Goal: Task Accomplishment & Management: Use online tool/utility

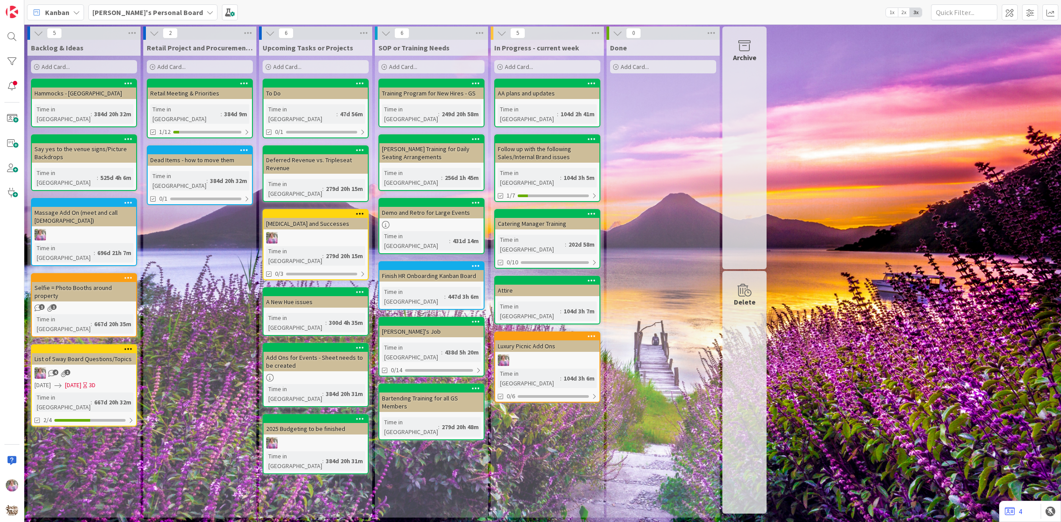
click at [142, 5] on div "Olivia's Personal Board" at bounding box center [152, 12] width 129 height 16
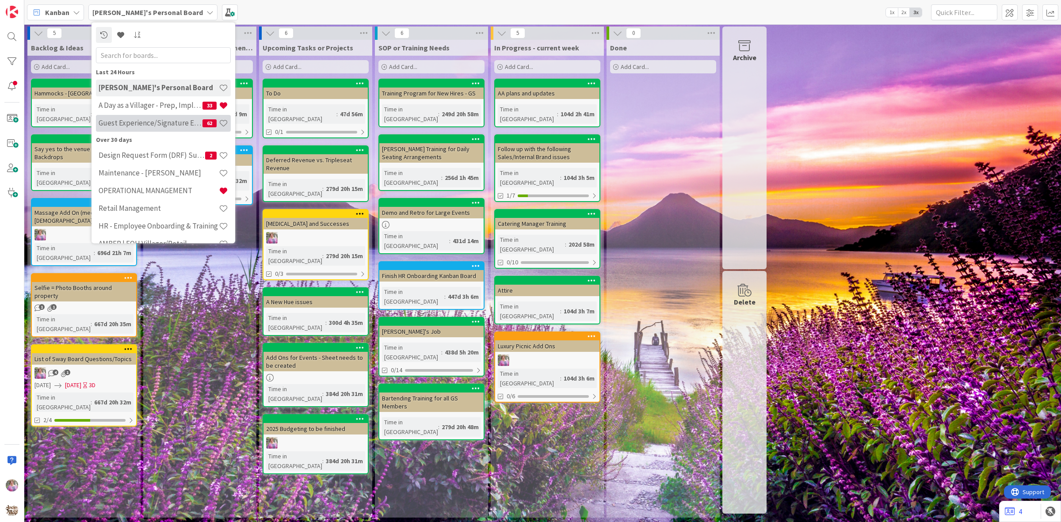
click at [138, 124] on h4 "Guest Experience/Signature Events" at bounding box center [151, 122] width 104 height 9
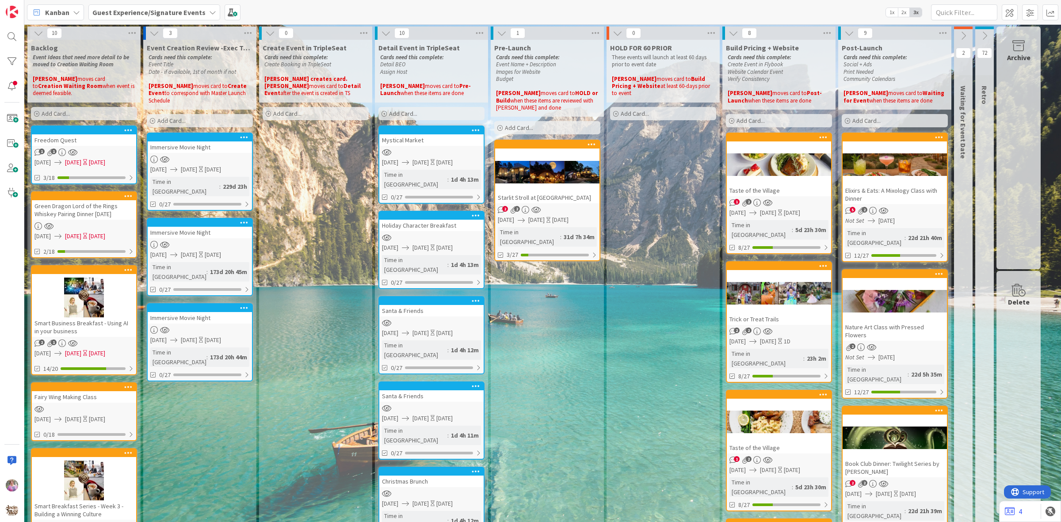
click at [553, 125] on div "Add Card..." at bounding box center [547, 127] width 106 height 13
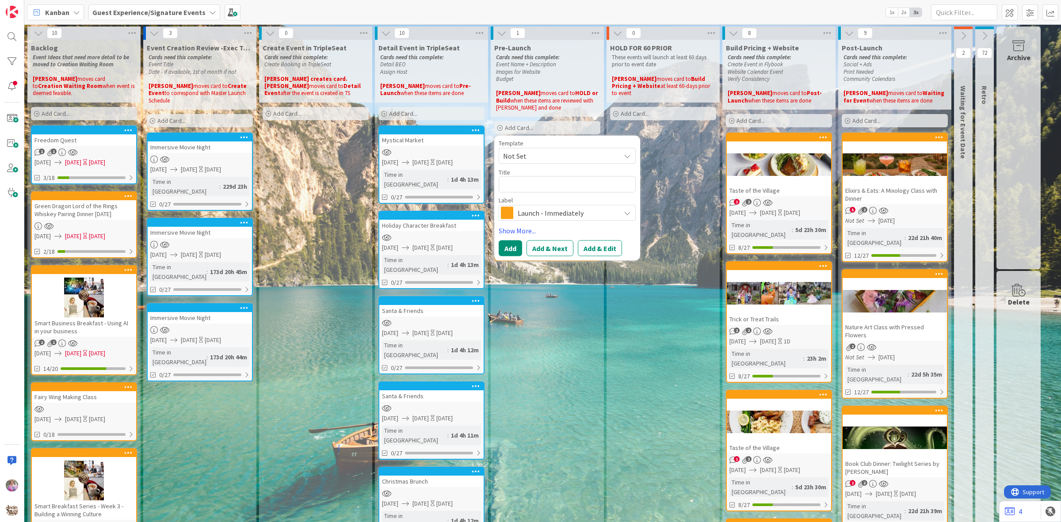
click at [539, 146] on div "Template Not Set" at bounding box center [567, 152] width 137 height 24
click at [539, 153] on span "Not Set" at bounding box center [558, 155] width 111 height 11
click at [539, 188] on span "NEW SIGNATURE EVENT TEMPLATE" at bounding box center [574, 193] width 126 height 11
type textarea "x"
type textarea "NEW SIGNATURE EVENT TEMPLATE"
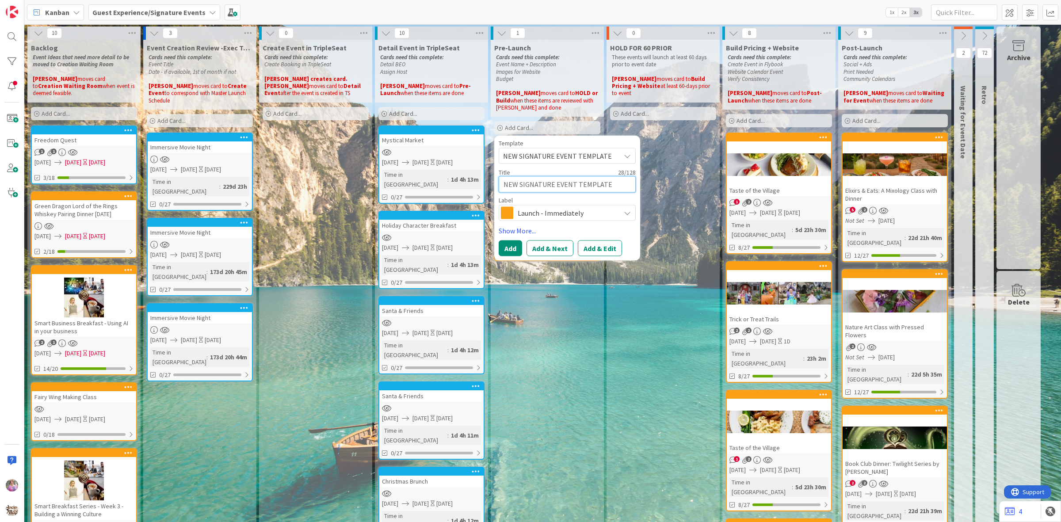
drag, startPoint x: 626, startPoint y: 184, endPoint x: 498, endPoint y: 180, distance: 127.8
click at [498, 180] on div "Template NEW SIGNATURE EVENT TEMPLATE Not Set NEW SIGNATURE EVENT TEMPLATE Edit…" at bounding box center [567, 198] width 146 height 125
type textarea "x"
type textarea "E"
type textarea "x"
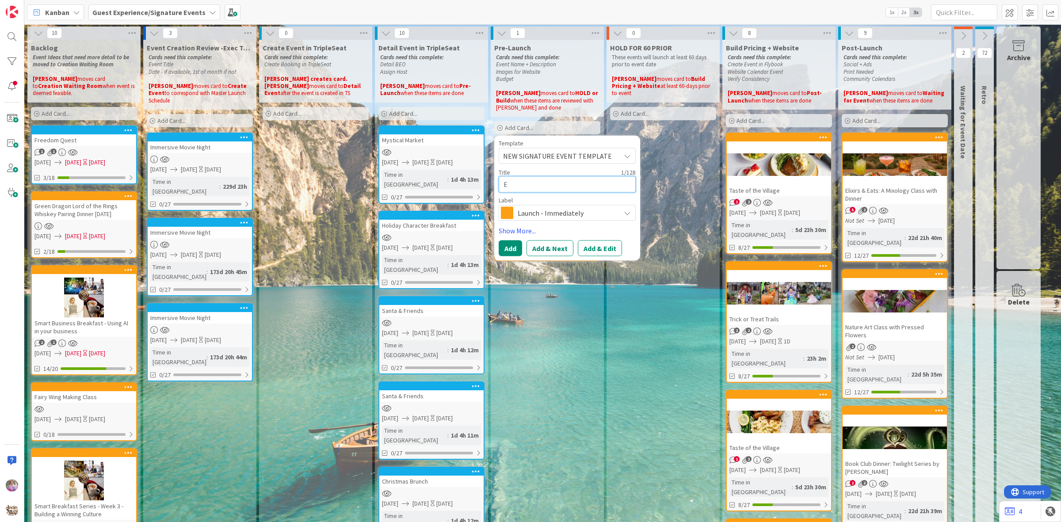
type textarea "El"
type textarea "x"
type textarea "Eli"
type textarea "x"
type textarea "Elix"
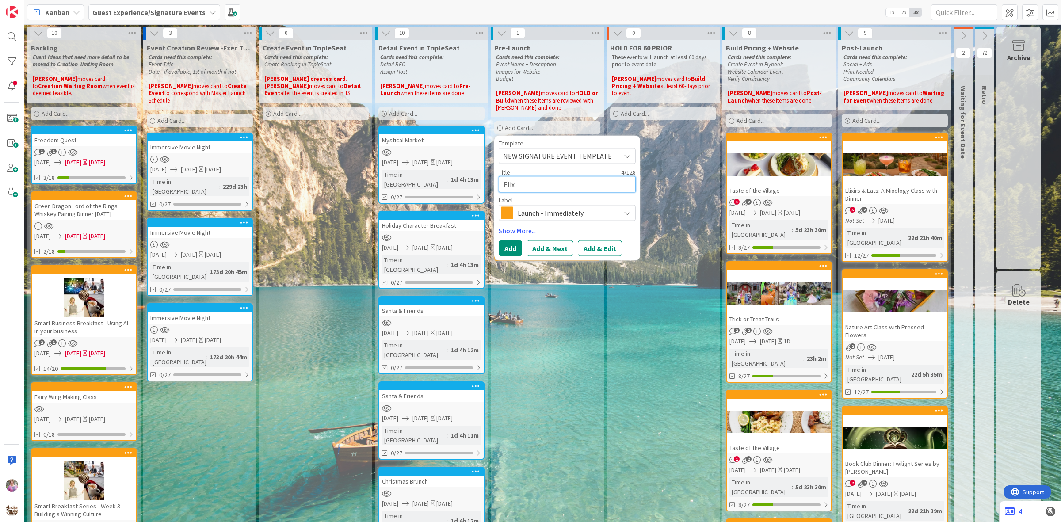
type textarea "x"
type textarea "Elixi"
type textarea "x"
type textarea "Elixir"
type textarea "x"
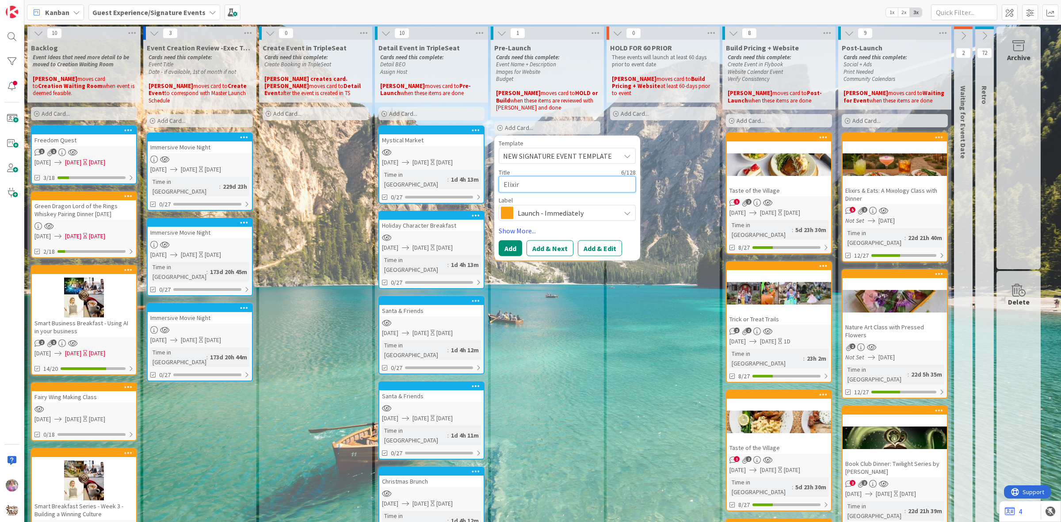
type textarea "Elixirs"
type textarea "x"
type textarea "Elixirs"
type textarea "x"
type textarea "Elixirs"
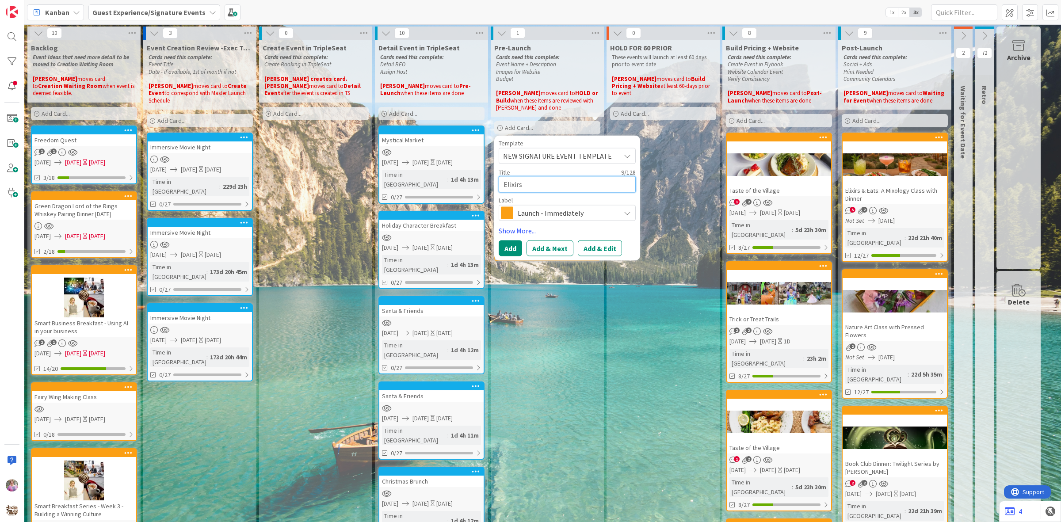
type textarea "x"
type textarea "Elixirs"
type textarea "x"
type textarea "Elixirs &"
type textarea "x"
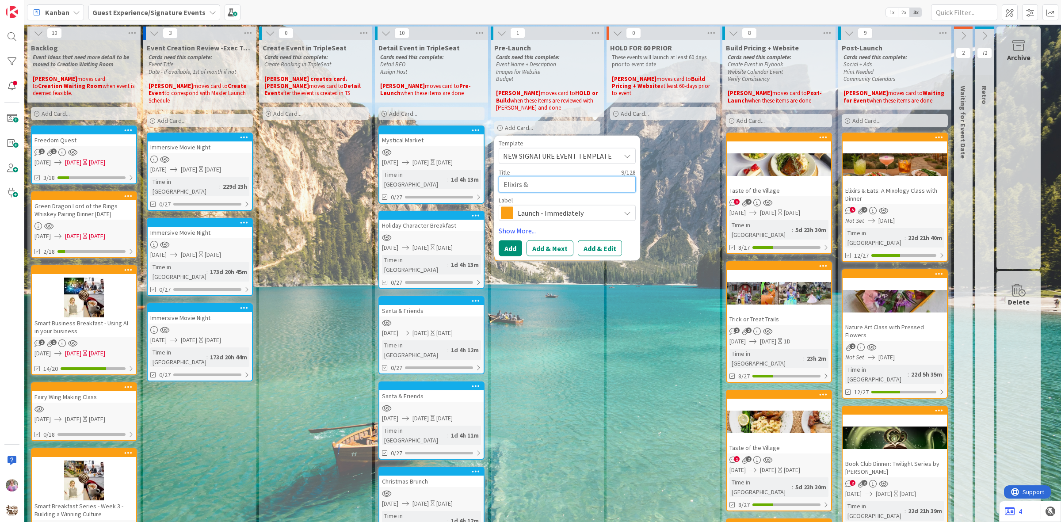
type textarea "Elixirs &"
type textarea "x"
type textarea "Elixirs & E"
type textarea "x"
type textarea "Elixirs & Ea"
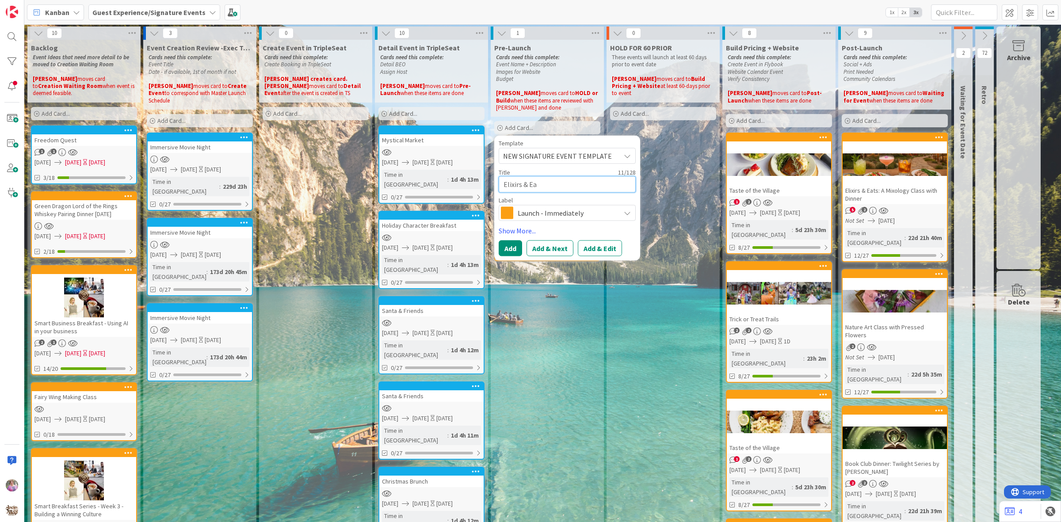
type textarea "x"
type textarea "Elixirs & Eas"
type textarea "x"
type textarea "Elixirs & East"
type textarea "x"
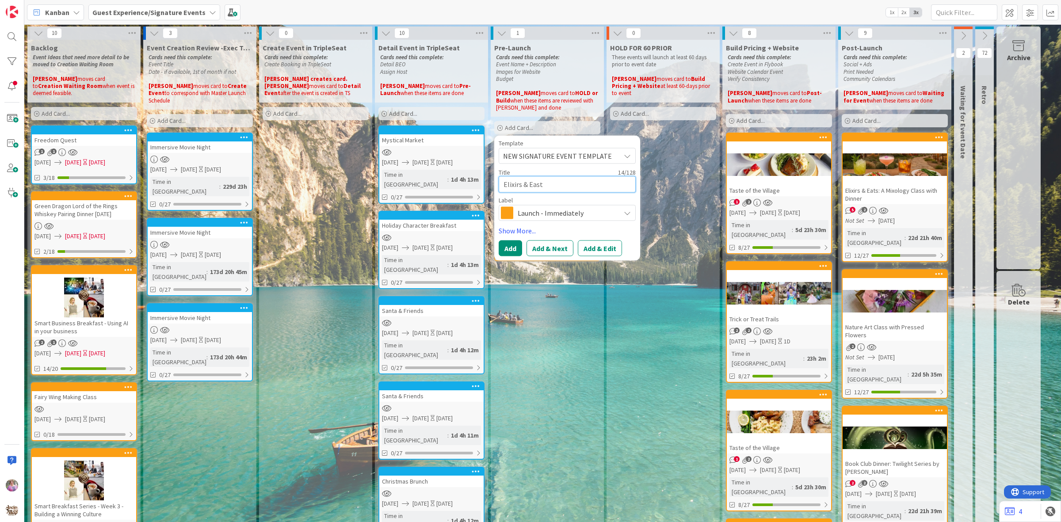
type textarea "Elixirs & Easts"
type textarea "x"
type textarea "Elixirs & East"
type textarea "x"
type textarea "Elixirs & Eas"
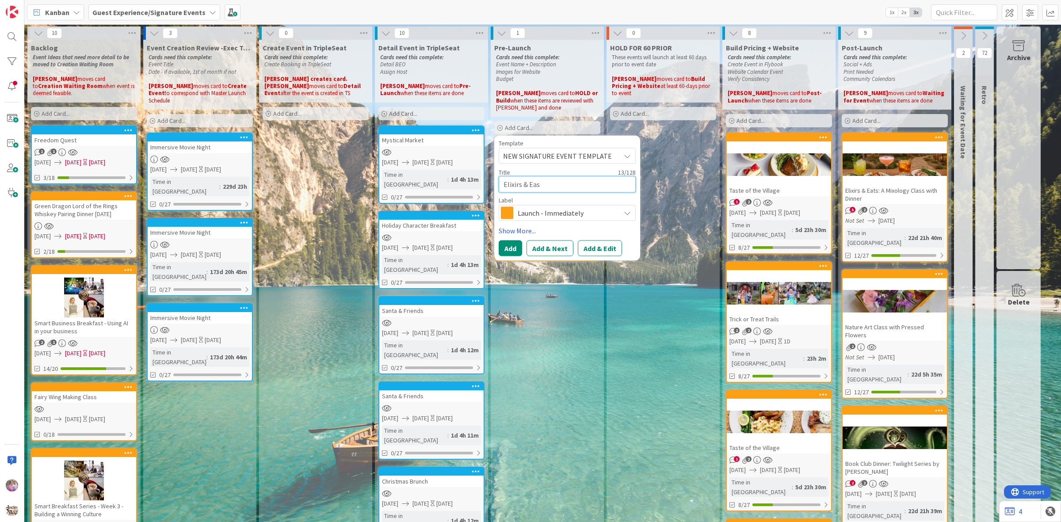
type textarea "x"
type textarea "Elixirs & Ea"
type textarea "x"
type textarea "Elixirs & Eat"
type textarea "x"
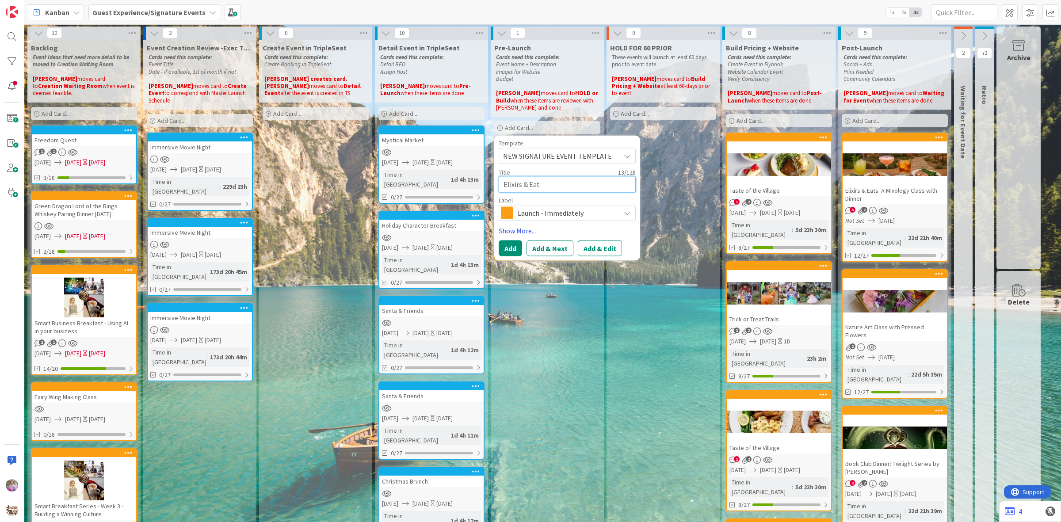
type textarea "Elixirs & Eats"
type textarea "x"
type textarea "Elixirs & Eats:"
type textarea "x"
type textarea "Elixirs & Eats:"
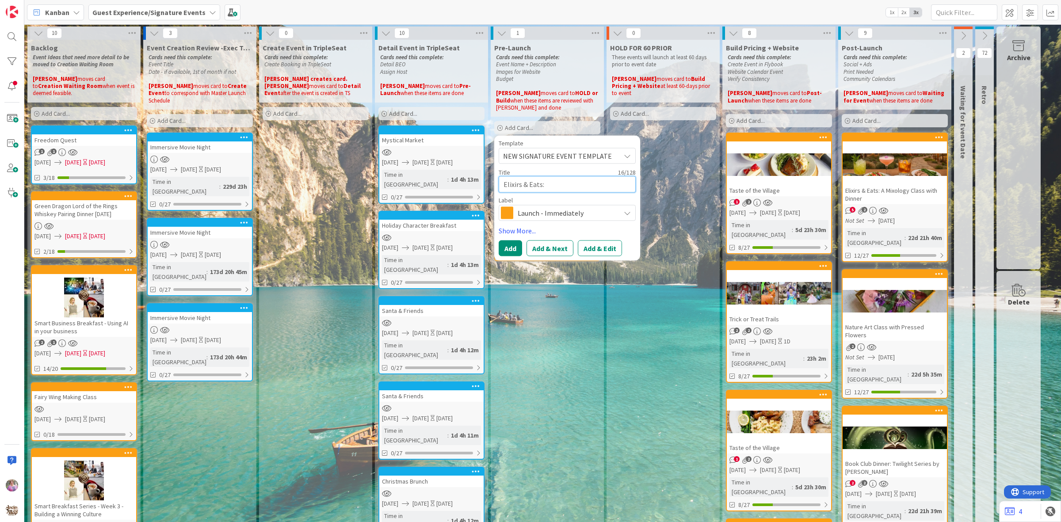
type textarea "x"
type textarea "Elixirs & Eats: A"
type textarea "x"
type textarea "Elixirs & Eats: A"
type textarea "x"
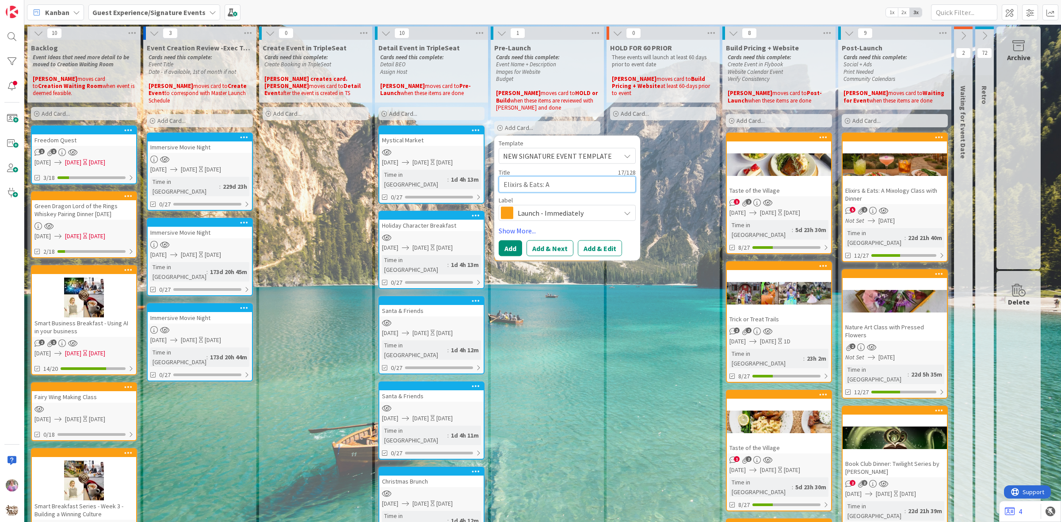
type textarea "Elixirs & Eats: A m"
type textarea "x"
type textarea "Elixirs & Eats: A"
type textarea "x"
type textarea "Elixirs & Eats: A M"
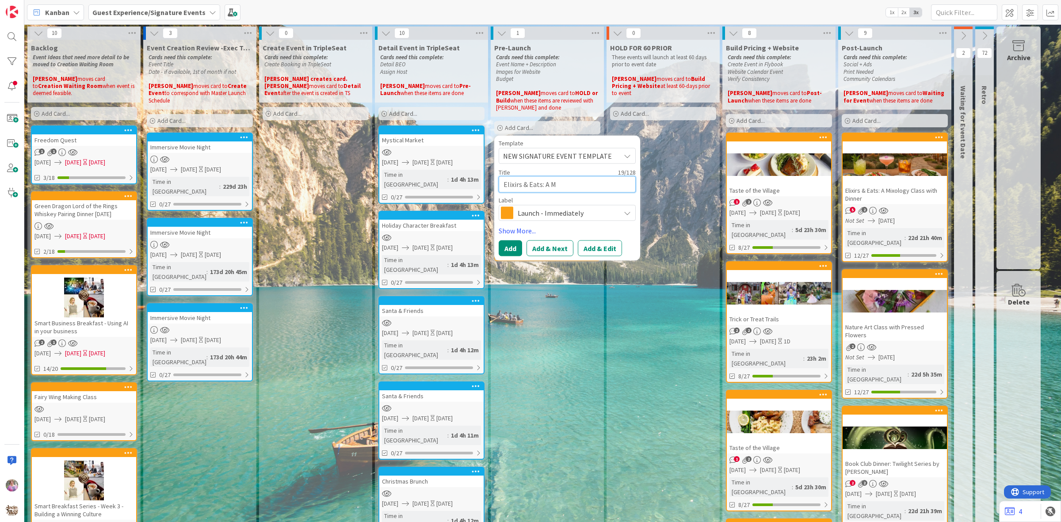
type textarea "x"
type textarea "Elixirs & Eats: A Mi"
type textarea "x"
type textarea "Elixirs & Eats: A Mix"
type textarea "x"
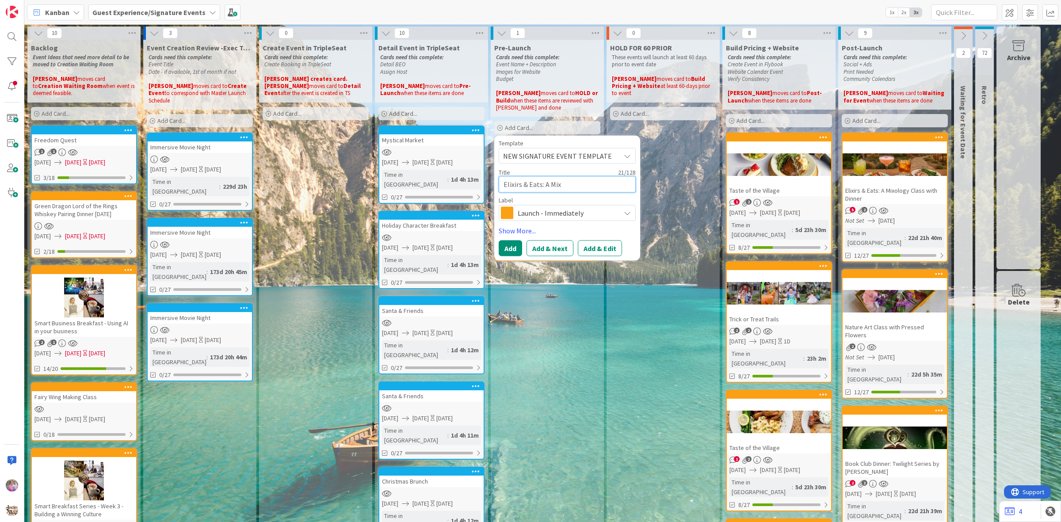
type textarea "Elixirs & Eats: A Mixo"
type textarea "x"
type textarea "Elixirs & Eats: A Mixol"
type textarea "x"
type textarea "Elixirs & Eats: A Mixolo"
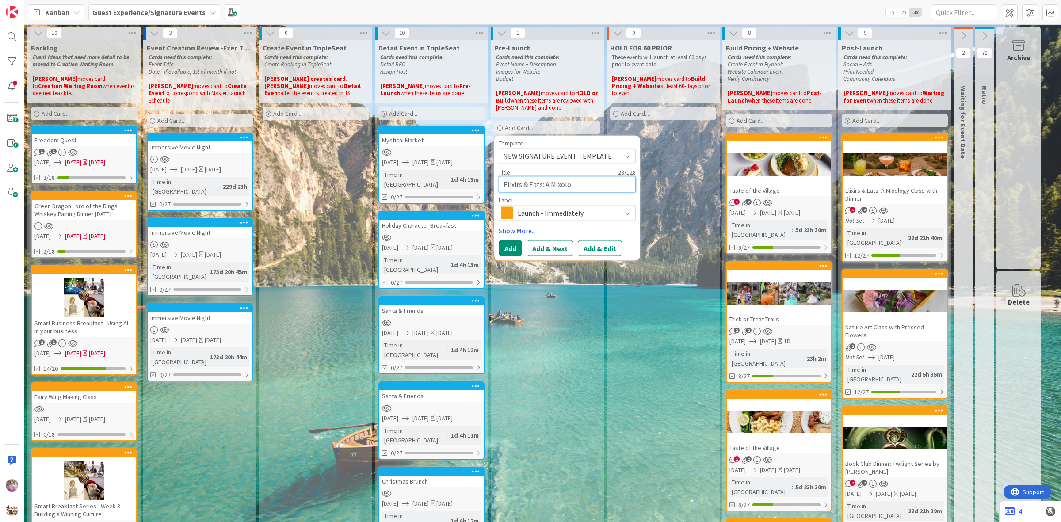
type textarea "x"
type textarea "Elixirs & Eats: A Mixolog"
type textarea "x"
type textarea "Elixirs & Eats: A Mixology"
type textarea "x"
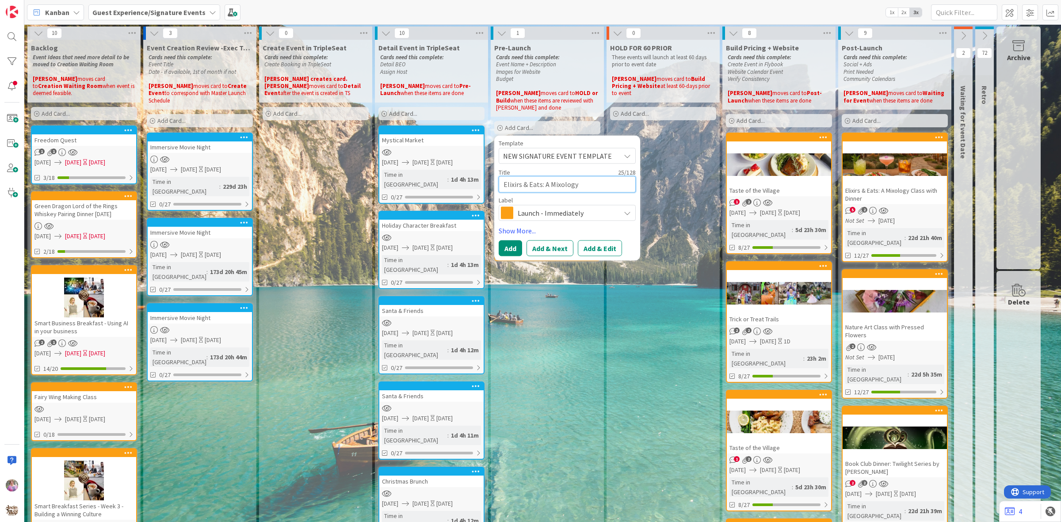
type textarea "Elixirs & Eats: A Mixology"
type textarea "x"
type textarea "Elixirs & Eats: A Mixology C"
type textarea "x"
type textarea "Elixirs & Eats: A Mixology Cl"
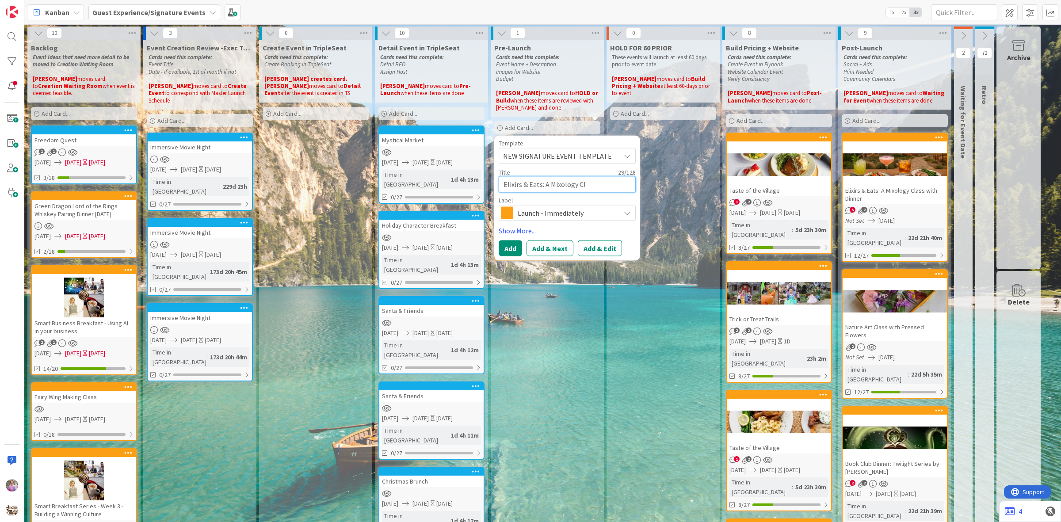
type textarea "x"
type textarea "Elixirs & Eats: A Mixology Cla"
type textarea "x"
type textarea "Elixirs & Eats: A Mixology Clas"
type textarea "x"
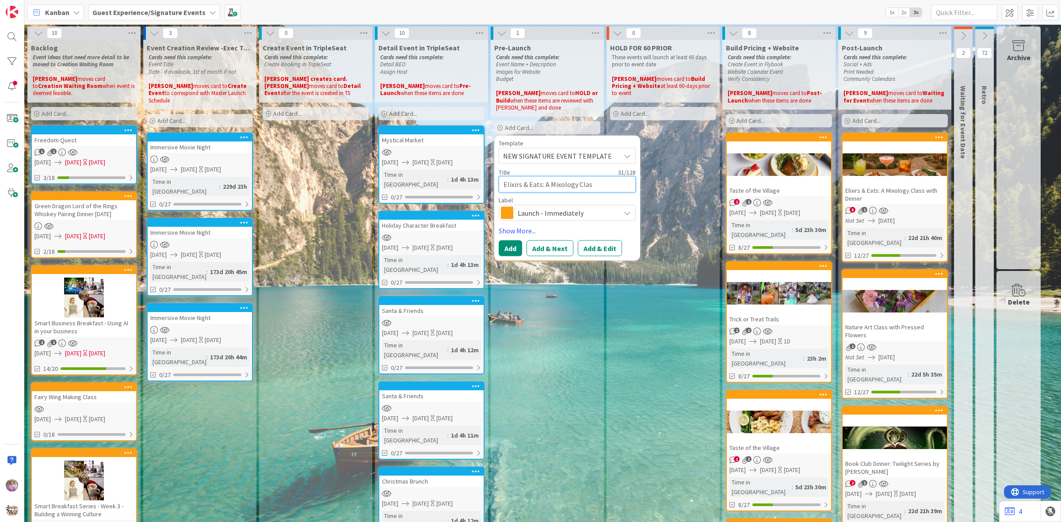
type textarea "Elixirs & Eats: A Mixology Class"
type textarea "x"
type textarea "Elixirs & Eats: A Mixology Class"
type textarea "x"
type textarea "Elixirs & Eats: A Mixology Class w"
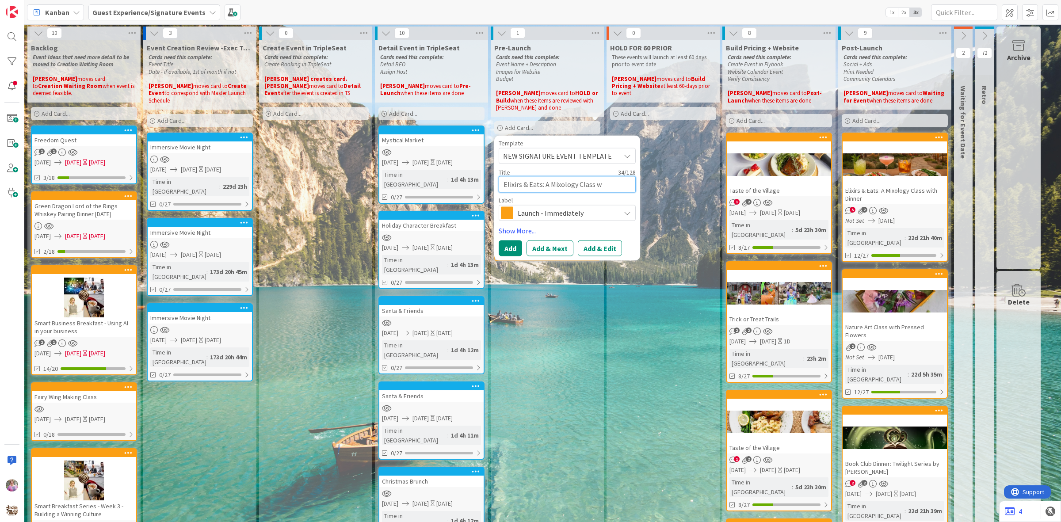
type textarea "x"
type textarea "Elixirs & Eats: A Mixology Class wi"
type textarea "x"
type textarea "Elixirs & Eats: A Mixology Class wit"
type textarea "x"
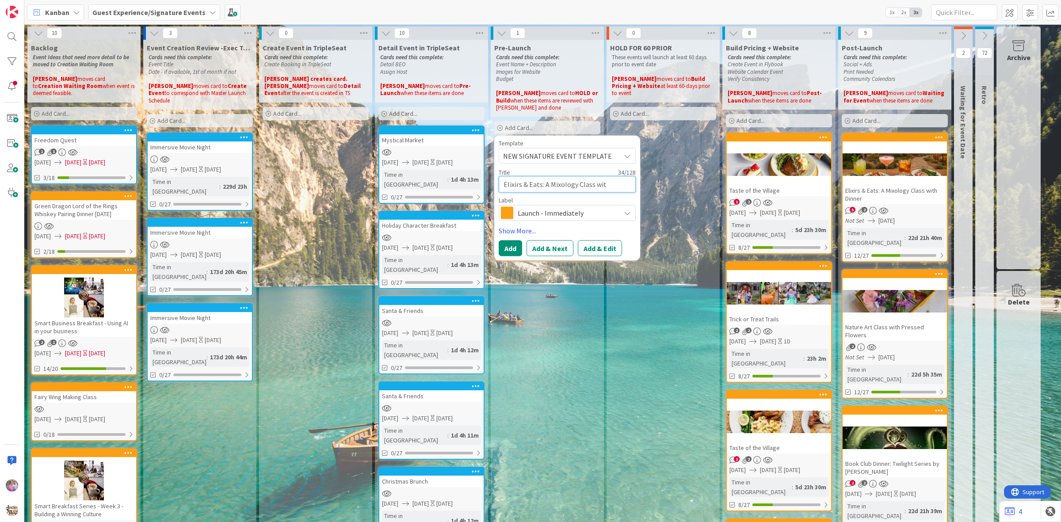
type textarea "Elixirs & Eats: A Mixology Class with"
type textarea "x"
type textarea "Elixirs & Eats: A Mixology Class with"
type textarea "x"
type textarea "Elixirs & Eats: A Mixology Class with d"
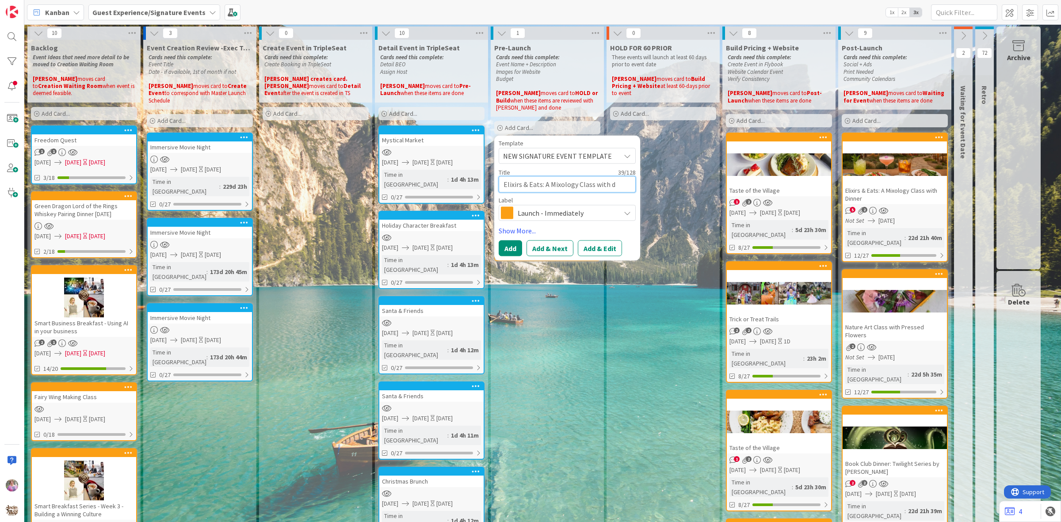
type textarea "x"
type textarea "Elixirs & Eats: A Mixology Class with"
type textarea "x"
type textarea "Elixirs & Eats: A Mixology Class with D"
type textarea "x"
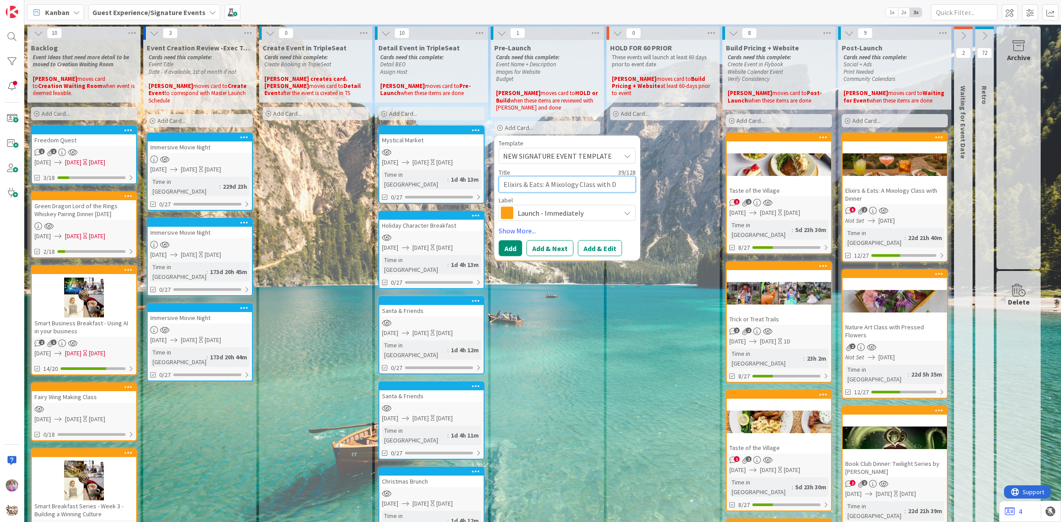
type textarea "Elixirs & Eats: A Mixology Class with Di"
type textarea "x"
type textarea "Elixirs & Eats: A Mixology Class with Din"
type textarea "x"
type textarea "Elixirs & Eats: A Mixology Class with Dinn"
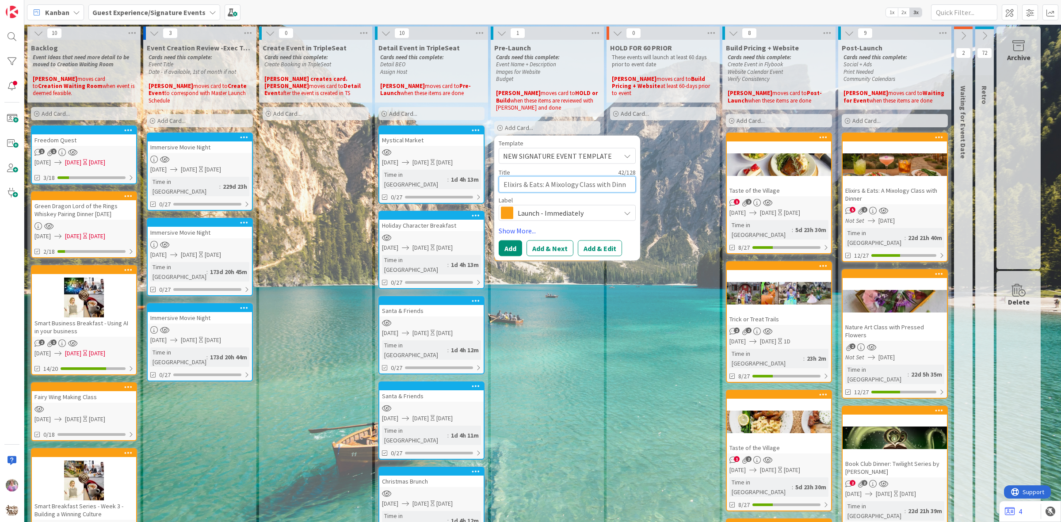
type textarea "x"
type textarea "Elixirs & Eats: A Mixology Class with Dinne"
type textarea "x"
type textarea "Elixirs & Eats: A Mixology Class with Dinner"
type textarea "x"
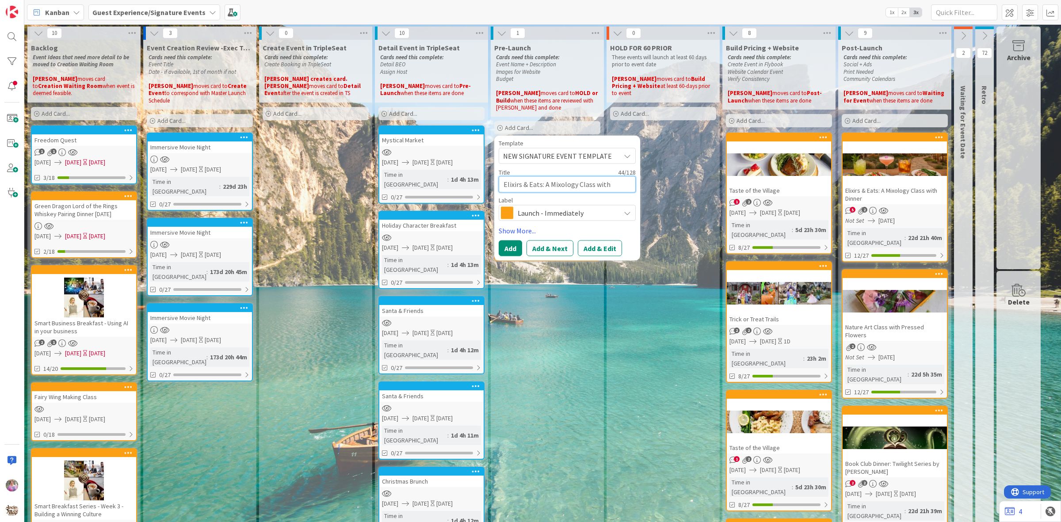
type textarea "Elixirs & Eats: A Mixology Class with Dinner"
type textarea "x"
type textarea "Elixirs & Eats: A Mixology Class with Dinner 1"
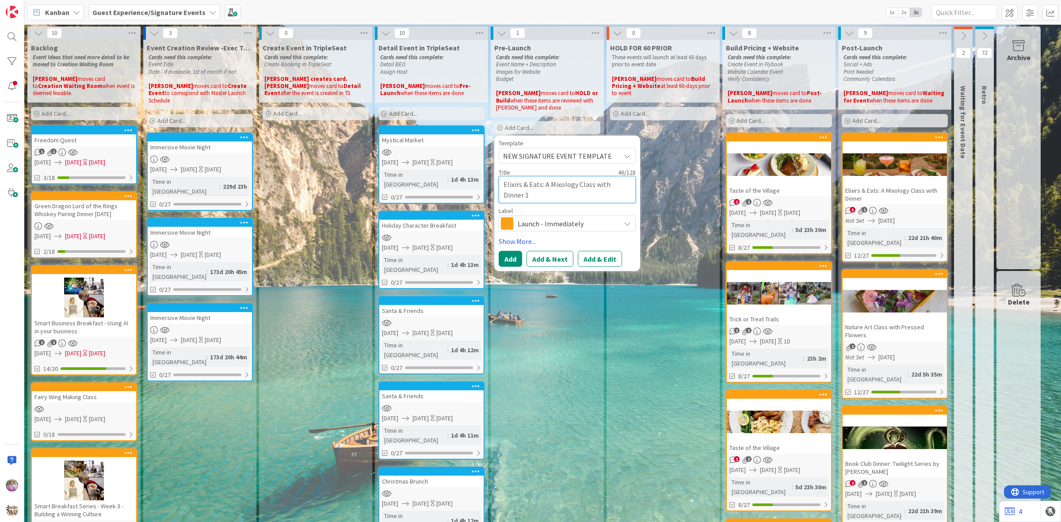
type textarea "x"
type textarea "Elixirs & Eats: A Mixology Class with Dinner 10"
type textarea "x"
type textarea "Elixirs & Eats: A Mixology Class with Dinner 10/"
type textarea "x"
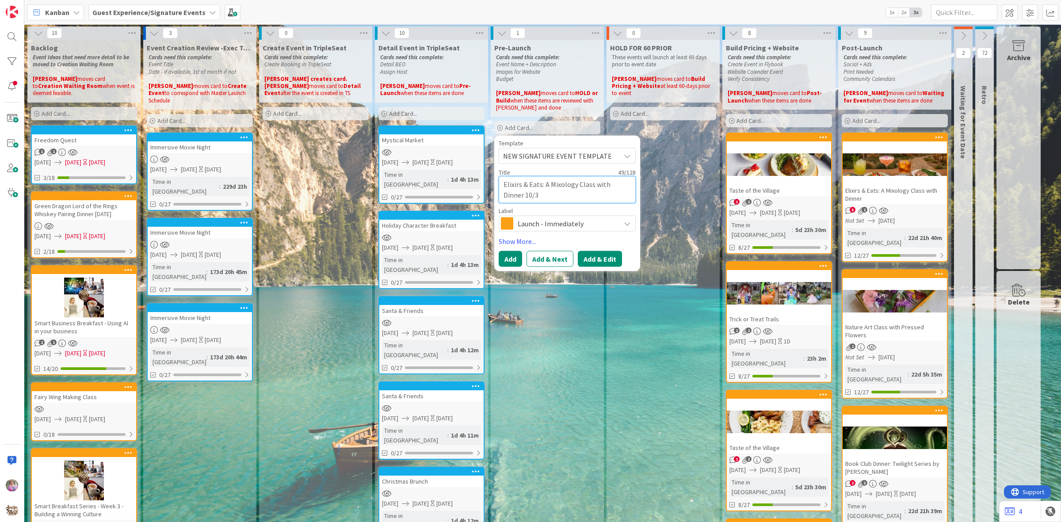
type textarea "Elixirs & Eats: A Mixology Class with Dinner 10/3"
click at [587, 257] on button "Add & Edit" at bounding box center [600, 259] width 44 height 16
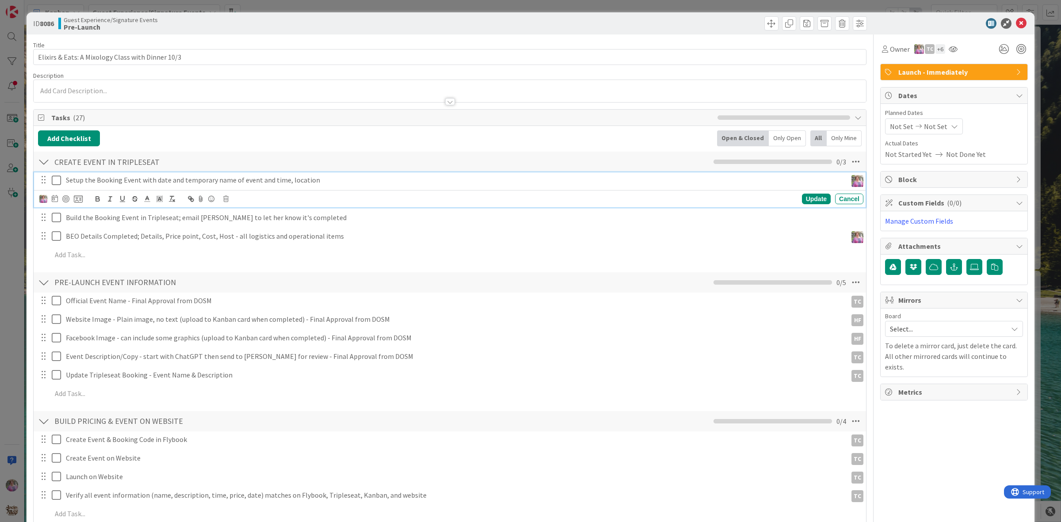
click at [57, 178] on icon at bounding box center [58, 180] width 13 height 11
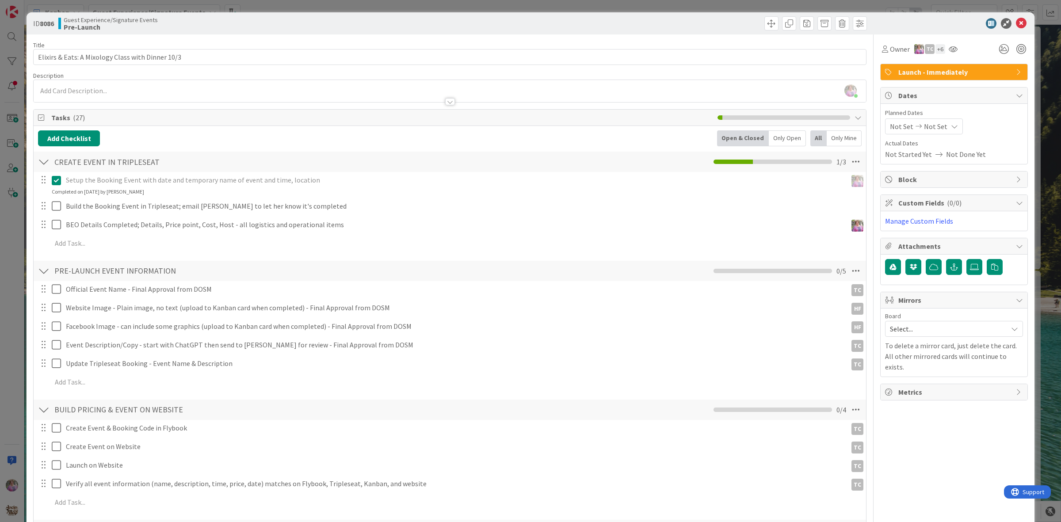
click at [56, 184] on icon at bounding box center [58, 180] width 13 height 11
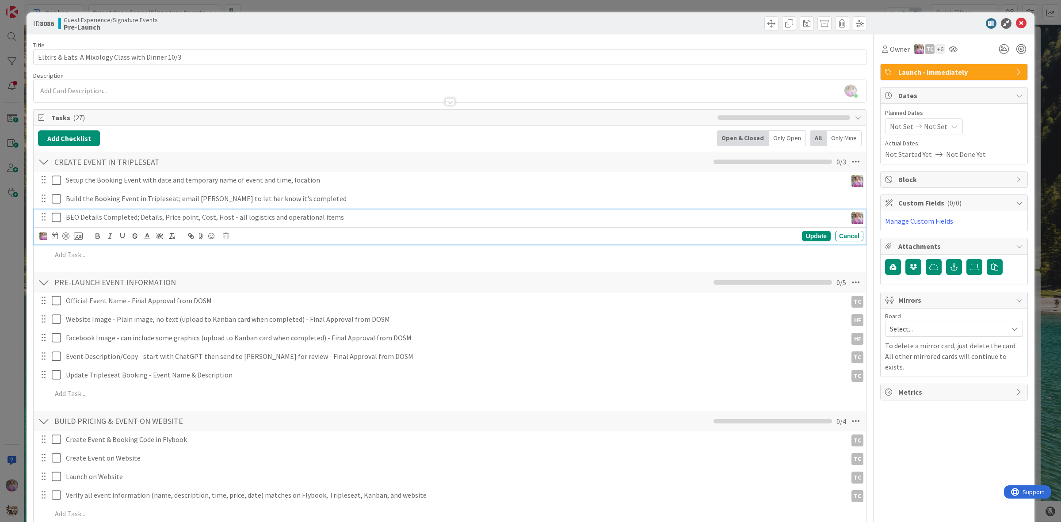
click at [56, 235] on div "BEO Details Completed; Details, Price point, Cost, Host - all logistics and ope…" at bounding box center [450, 227] width 832 height 35
click at [56, 215] on icon at bounding box center [58, 217] width 13 height 11
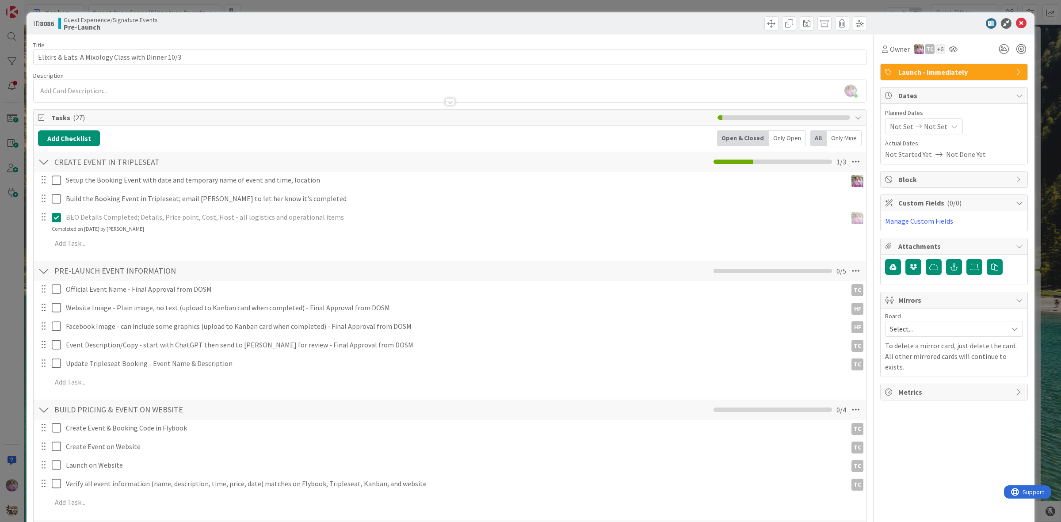
click at [894, 129] on span "Not Set" at bounding box center [901, 126] width 23 height 11
click at [999, 160] on div "Move forward to switch to the next month." at bounding box center [1007, 155] width 17 height 15
click at [1003, 153] on icon "Move forward to switch to the next month." at bounding box center [1007, 155] width 8 height 8
click at [985, 184] on td "3" at bounding box center [990, 186] width 17 height 17
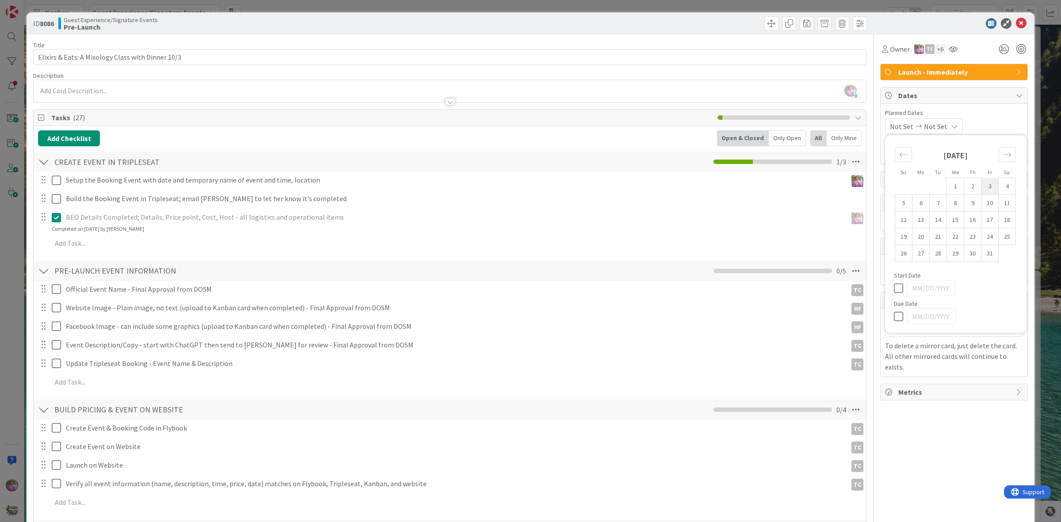
type input "10/03/2025"
click at [982, 185] on td "3" at bounding box center [990, 186] width 17 height 17
type input "10/03/2025"
click at [945, 18] on div at bounding box center [949, 23] width 157 height 11
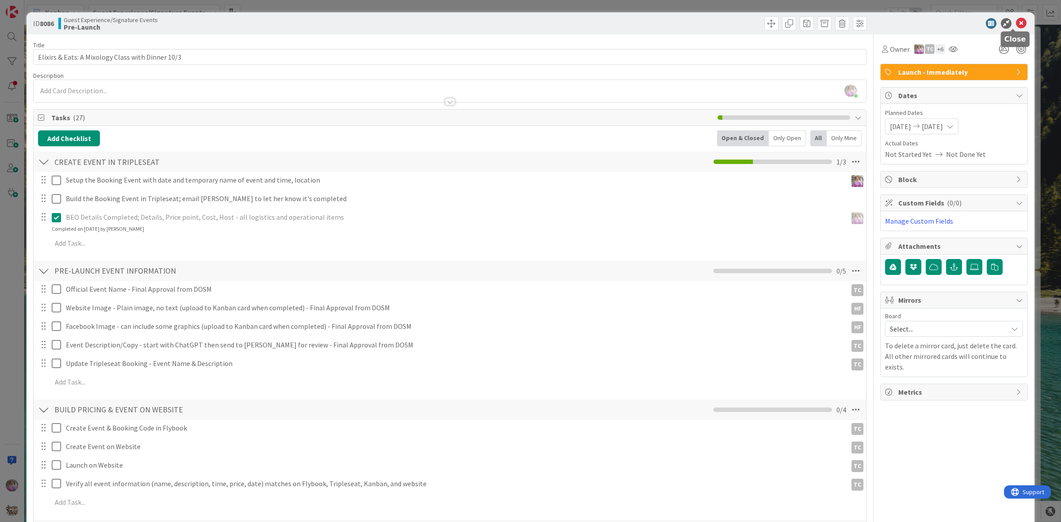
click at [1016, 25] on icon at bounding box center [1021, 23] width 11 height 11
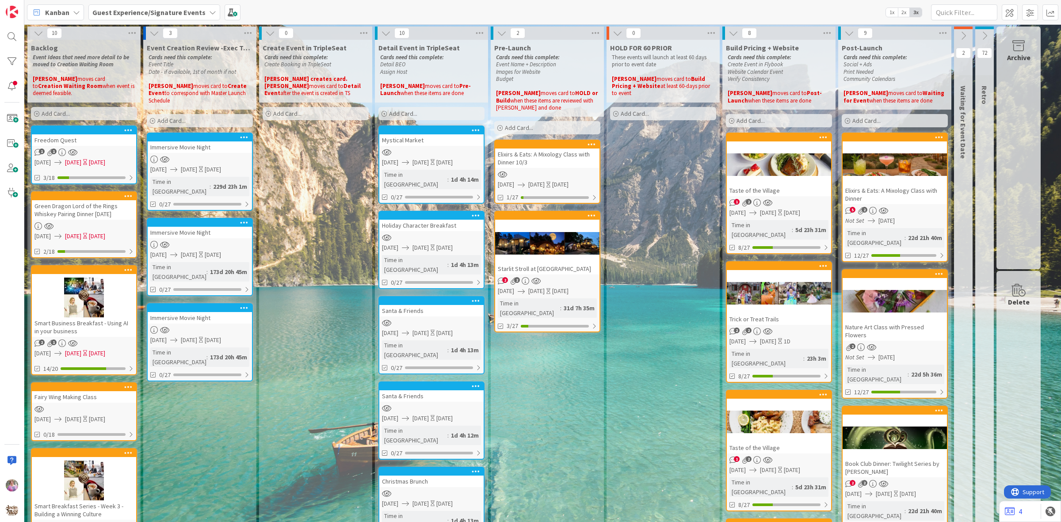
click at [547, 156] on div "Elixirs & Eats: A Mixology Class with Dinner 10/3" at bounding box center [547, 158] width 104 height 19
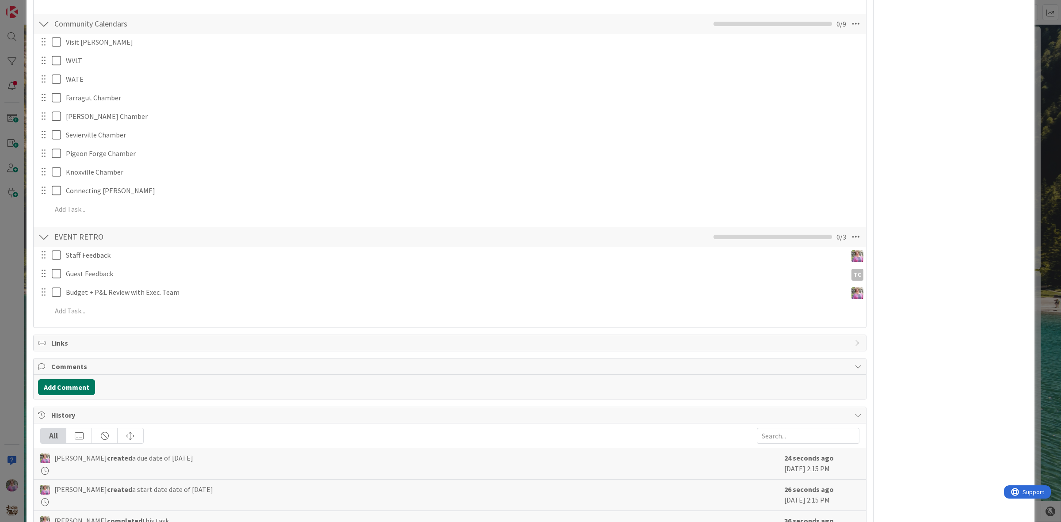
click at [62, 387] on button "Add Comment" at bounding box center [66, 387] width 57 height 16
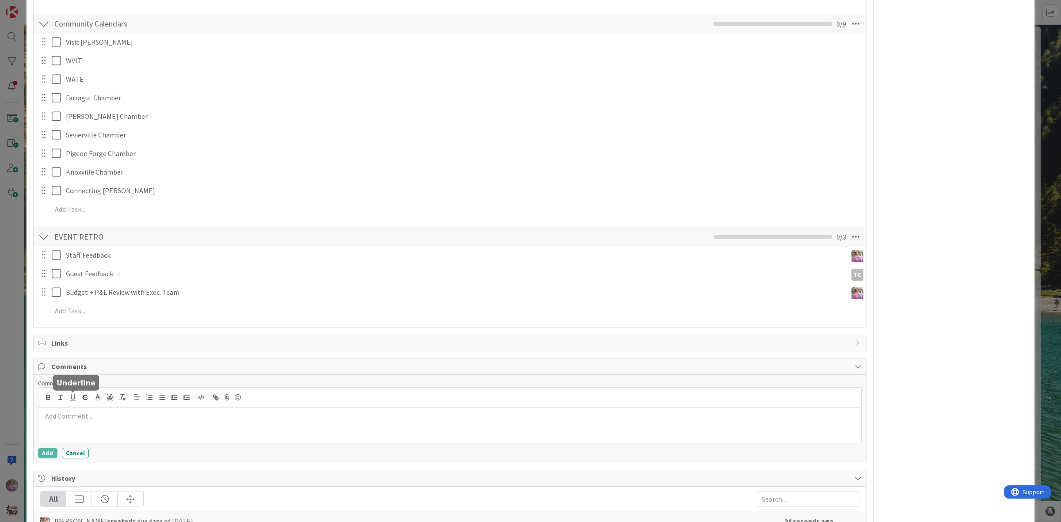
click at [76, 423] on div at bounding box center [449, 425] width 823 height 35
click at [162, 432] on li "TC Tara Cole" at bounding box center [174, 433] width 141 height 17
click at [162, 432] on img at bounding box center [164, 434] width 11 height 11
click at [48, 455] on button "Add" at bounding box center [47, 453] width 19 height 11
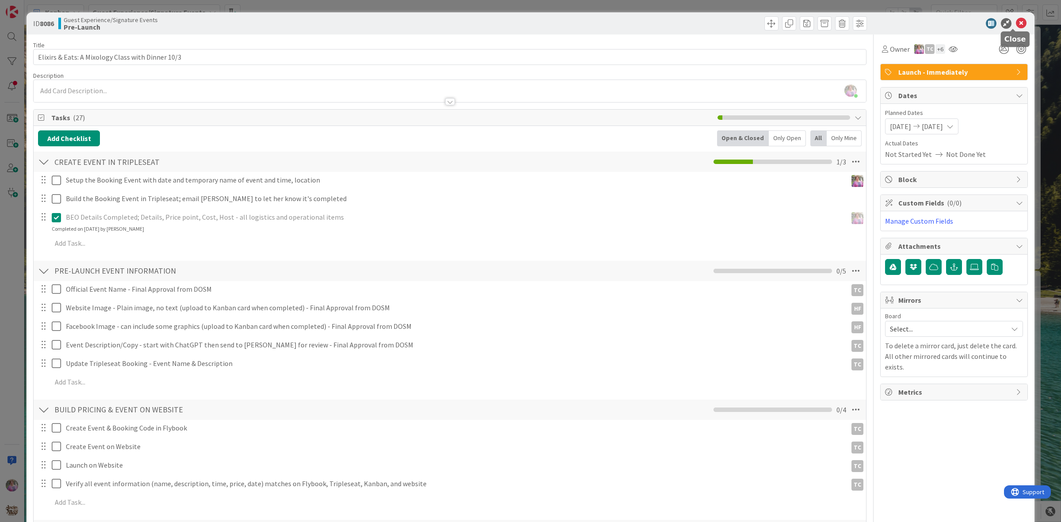
click at [1016, 20] on icon at bounding box center [1021, 23] width 11 height 11
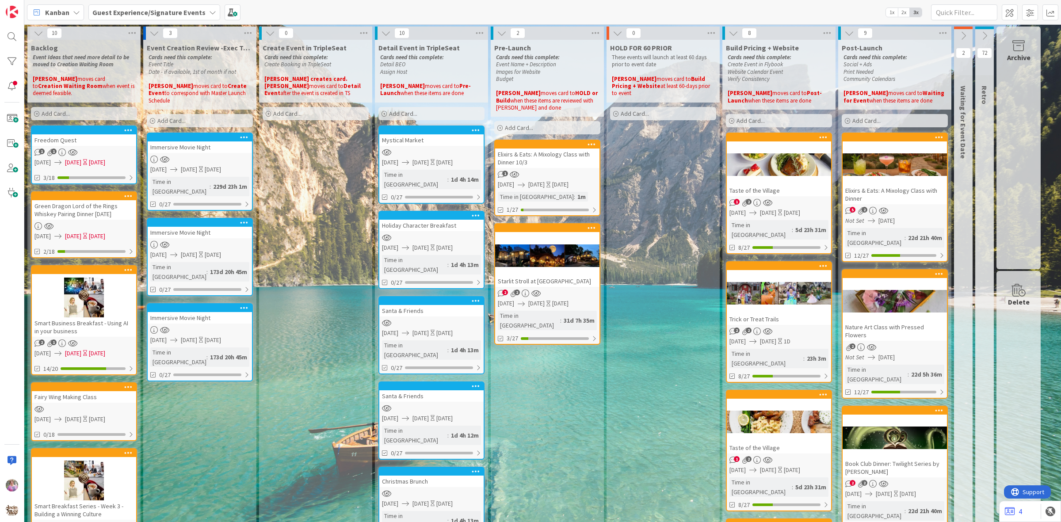
click at [531, 129] on span "Add Card..." at bounding box center [519, 128] width 28 height 8
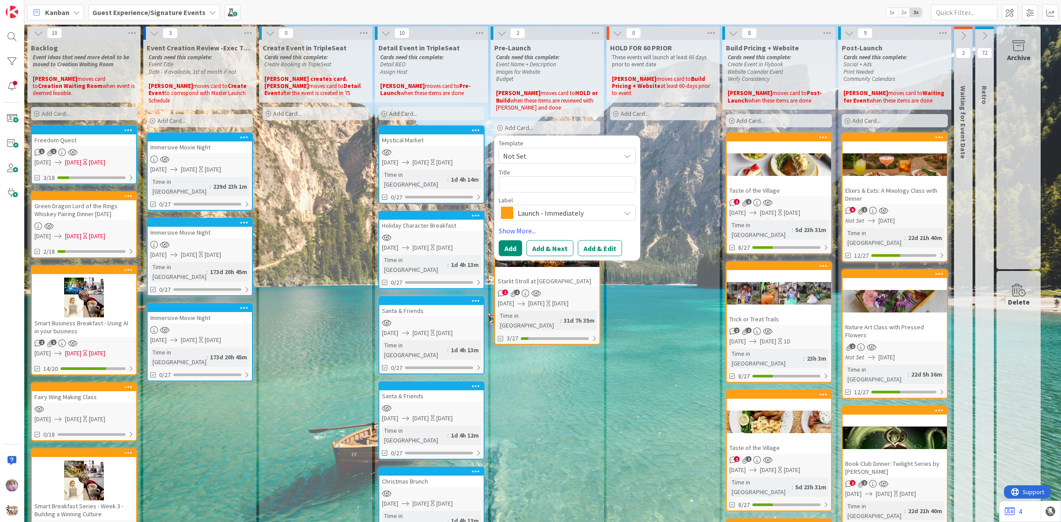
click at [531, 156] on span "Not Set" at bounding box center [558, 155] width 111 height 11
click at [540, 193] on span "NEW SIGNATURE EVENT TEMPLATE" at bounding box center [574, 193] width 126 height 11
type textarea "x"
type textarea "NEW SIGNATURE EVENT TEMPLATE"
drag, startPoint x: 613, startPoint y: 185, endPoint x: 496, endPoint y: 181, distance: 116.8
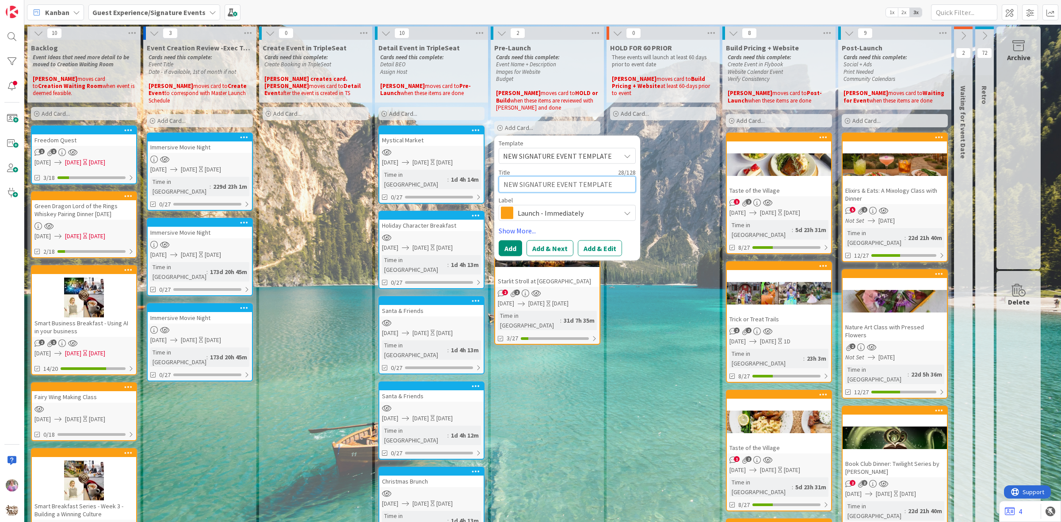
click at [496, 181] on div "Template NEW SIGNATURE EVENT TEMPLATE Not Set NEW SIGNATURE EVENT TEMPLATE Edit…" at bounding box center [567, 198] width 146 height 125
type textarea "x"
type textarea "E"
type textarea "x"
type textarea "El"
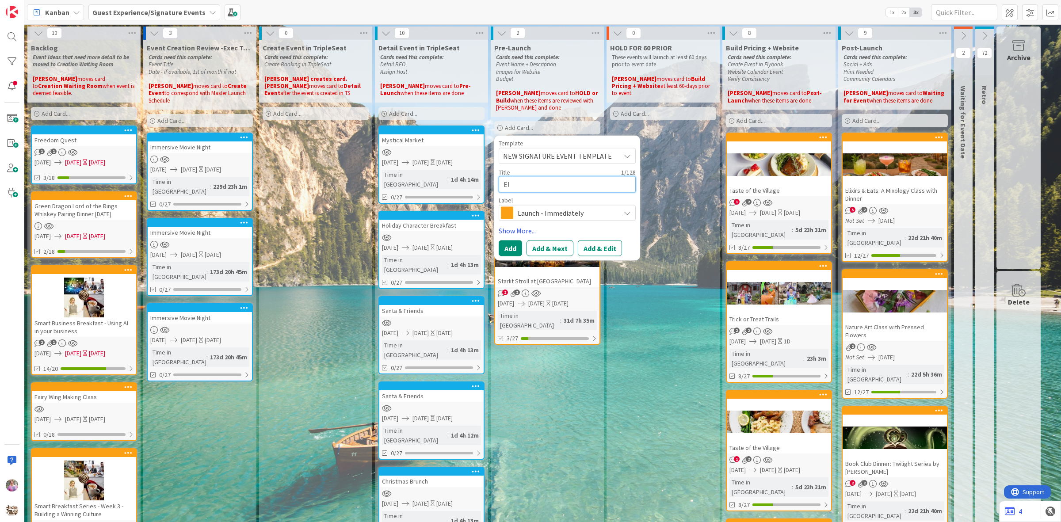
type textarea "x"
type textarea "Eli"
type textarea "x"
type textarea "Elix"
type textarea "x"
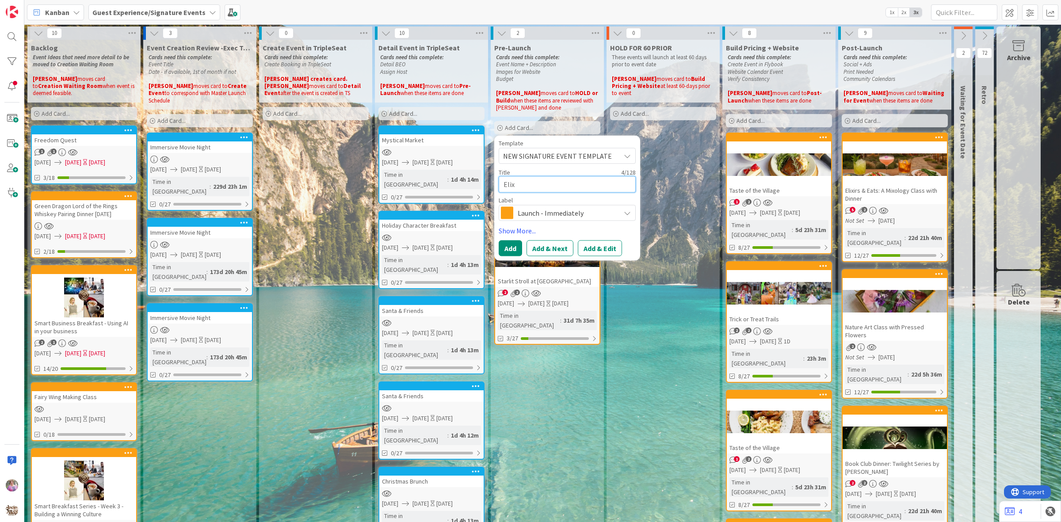
type textarea "Elixi"
type textarea "x"
type textarea "Elixir"
type textarea "x"
type textarea "Elixir"
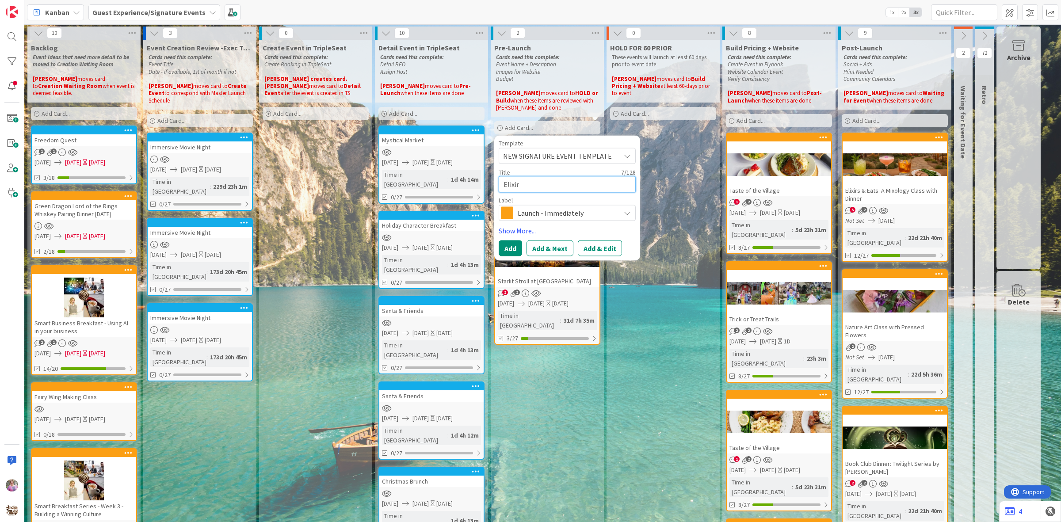
type textarea "x"
type textarea "Elixir M"
type textarea "x"
type textarea "Elixir Mi"
type textarea "x"
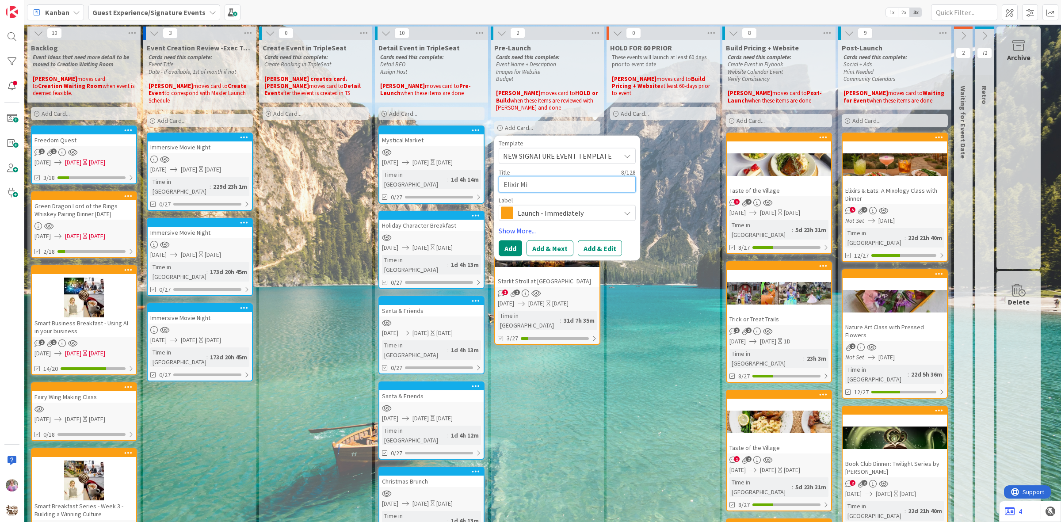
type textarea "Elixir Mix"
type textarea "x"
type textarea "Elixir Mixo"
type textarea "x"
type textarea "Elixir Mixol"
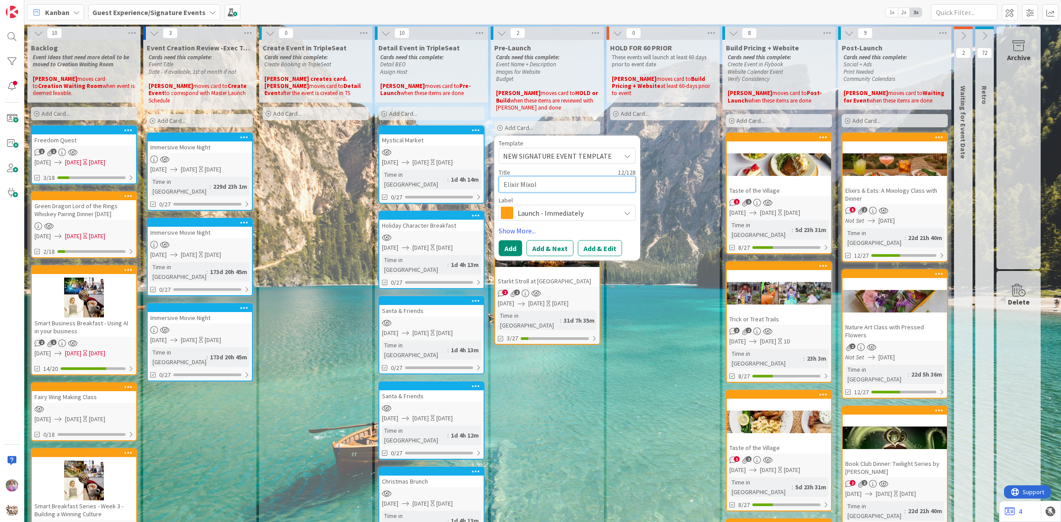
type textarea "x"
type textarea "Elixir Mixolo"
type textarea "x"
type textarea "Elixir Mixolog"
type textarea "x"
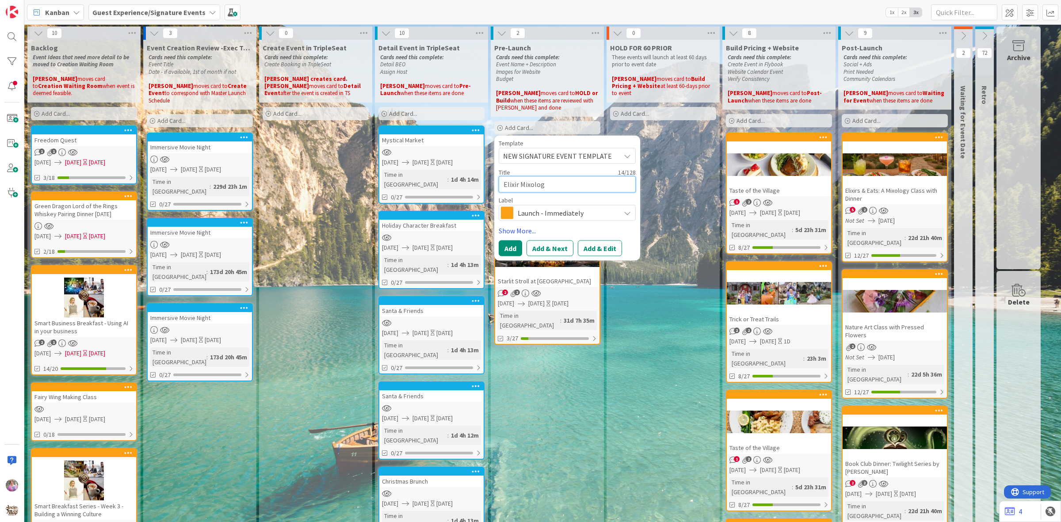
type textarea "Elixir Mixology"
type textarea "x"
type textarea "Elixir Mixology"
type textarea "x"
type textarea "Elixir Mixology a"
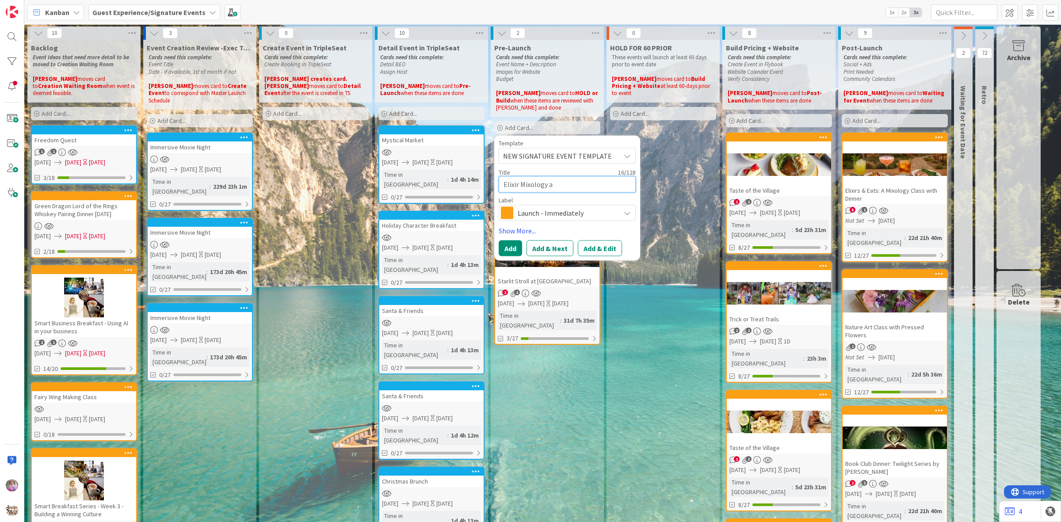
type textarea "x"
type textarea "Elixir Mixology an"
type textarea "x"
type textarea "Elixir Mixology and"
type textarea "x"
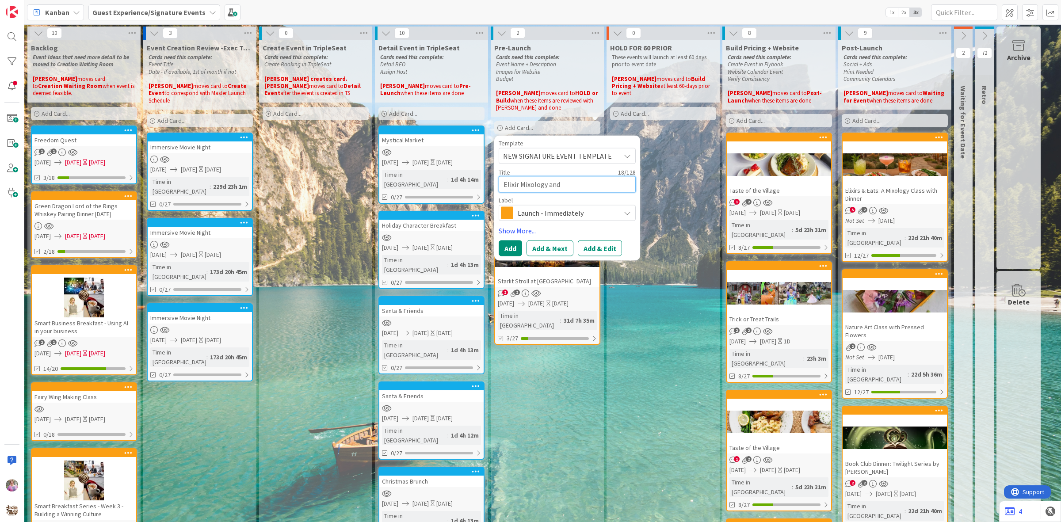
type textarea "Elixir Mixology and"
type textarea "x"
type textarea "Elixir Mixology and D"
type textarea "x"
type textarea "Elixir Mixology and Di"
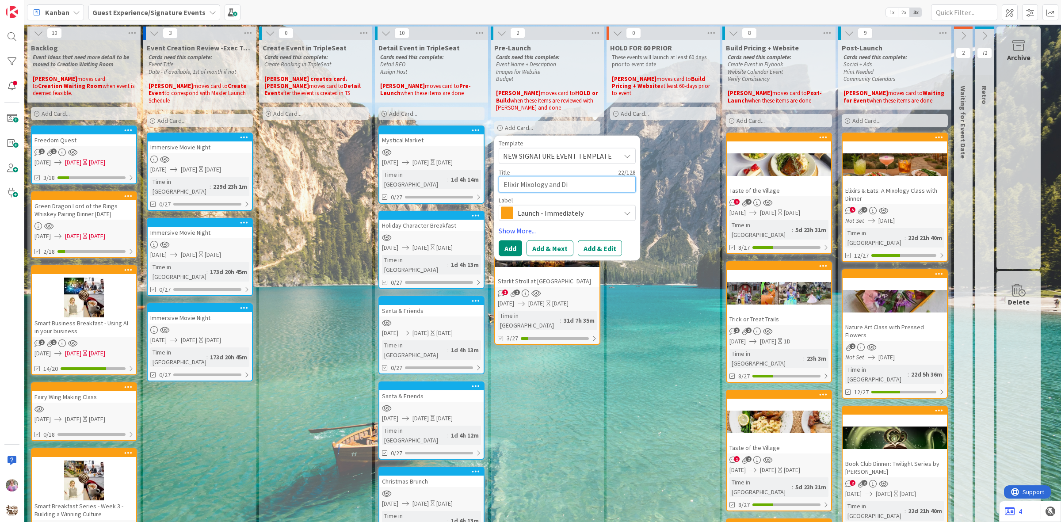
type textarea "x"
type textarea "Elixir Mixology and Din"
type textarea "x"
type textarea "Elixir Mixology and Dinn"
type textarea "x"
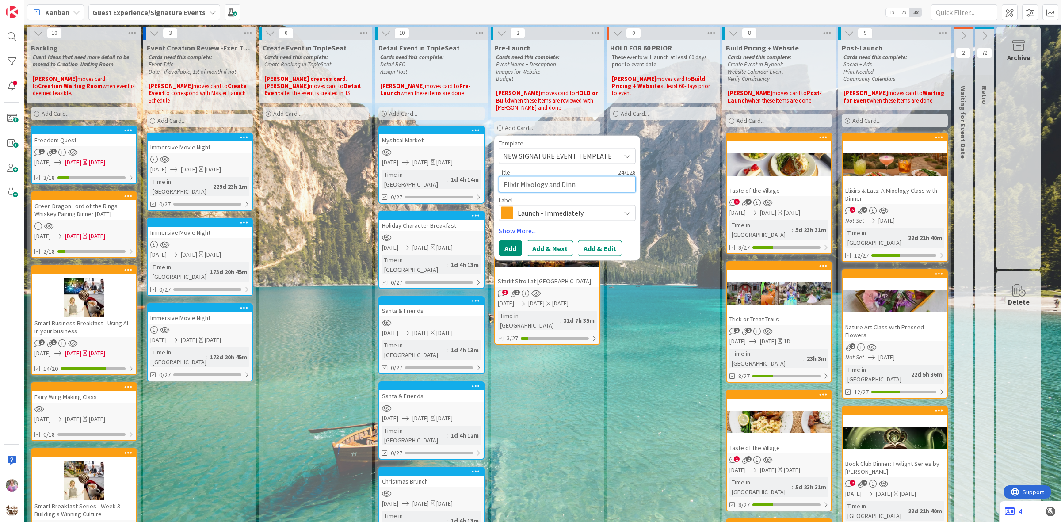
type textarea "Elixir Mixology and Dinne"
type textarea "x"
type textarea "Elixir Mixology and Dinner"
type textarea "x"
type textarea "Elixir Mixology and Dinner"
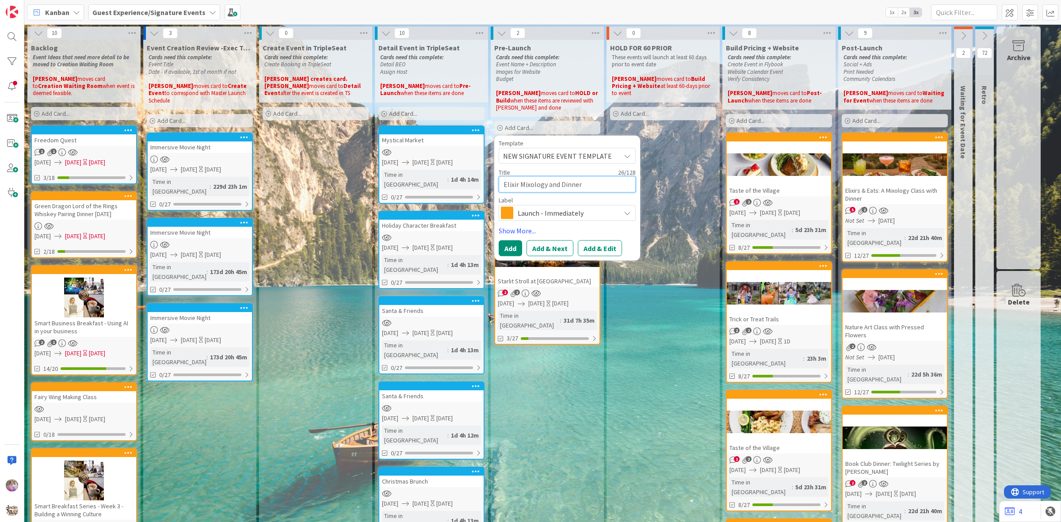
type textarea "x"
type textarea "Elixir Mixology and Dinner E"
type textarea "x"
type textarea "Elixir Mixology and Dinner Ev"
type textarea "x"
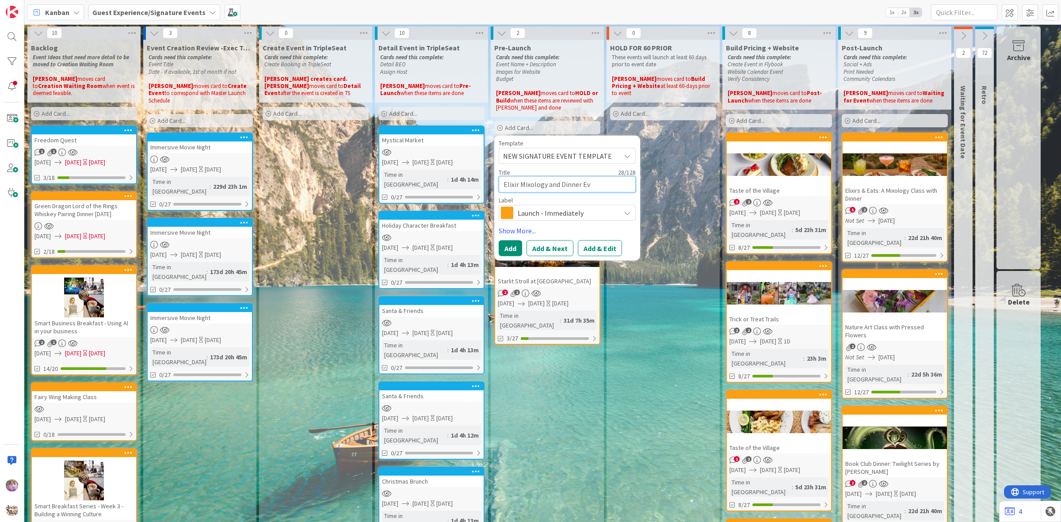
type textarea "Elixir Mixology and Dinner Eve"
type textarea "x"
type textarea "Elixir Mixology and Dinner Even"
type textarea "x"
type textarea "Elixir Mixology and Dinner Event"
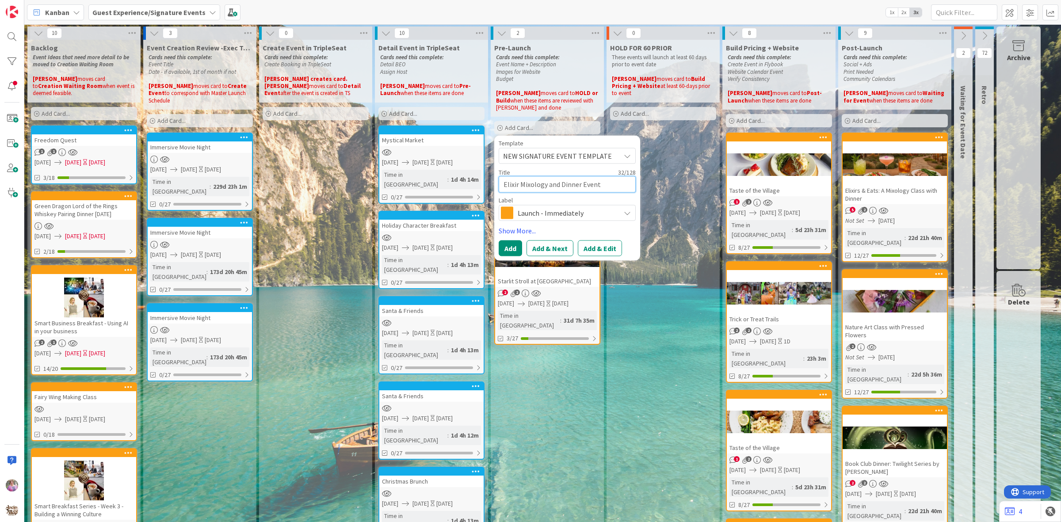
type textarea "x"
type textarea "Elixir Mixology and Dinner Event"
type textarea "x"
type textarea "Elixir Mixology and Dinner Event 1"
type textarea "x"
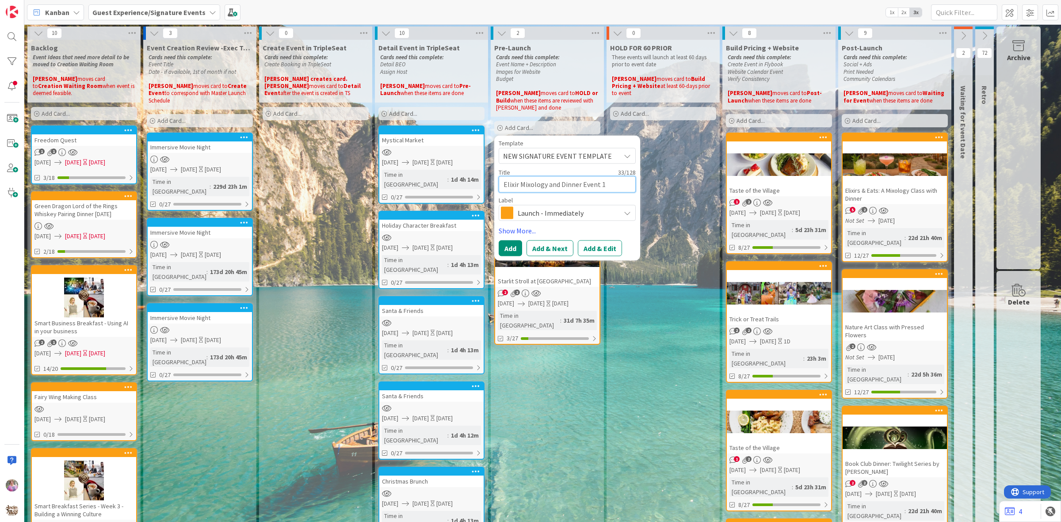
type textarea "Elixir Mixology and Dinner Event 11"
type textarea "x"
click at [599, 248] on button "Add & Edit" at bounding box center [600, 248] width 44 height 16
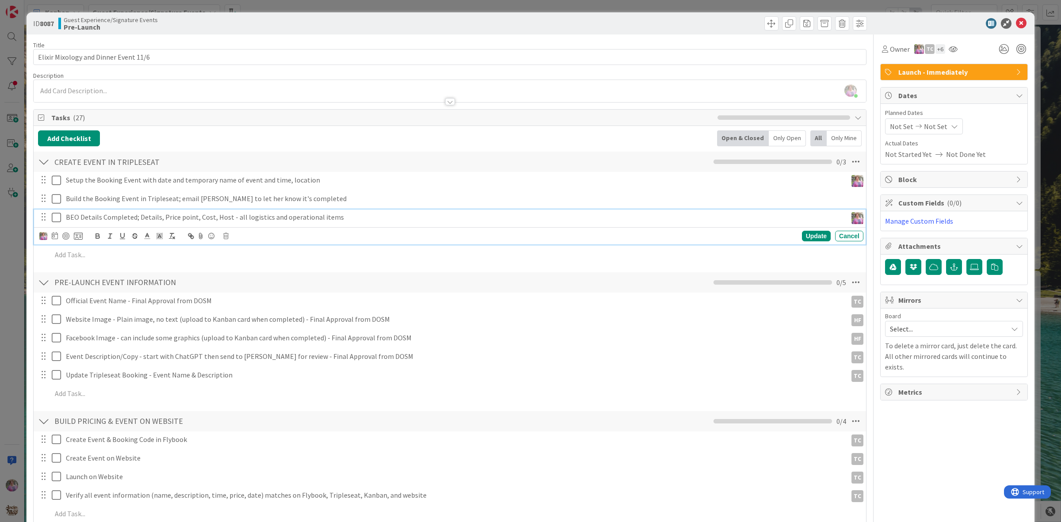
click at [58, 219] on icon at bounding box center [58, 217] width 13 height 11
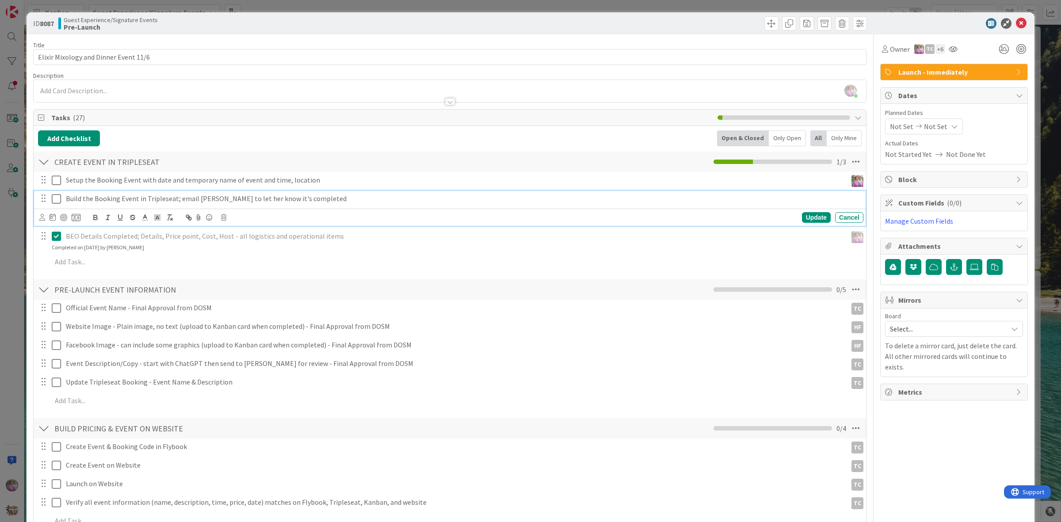
click at [54, 200] on icon at bounding box center [58, 199] width 13 height 11
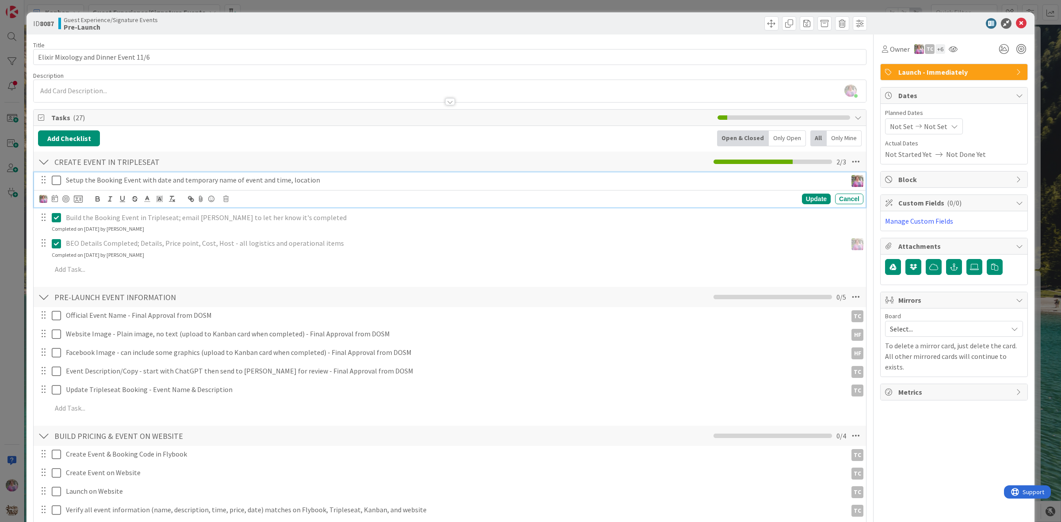
click at [55, 180] on icon at bounding box center [58, 180] width 13 height 11
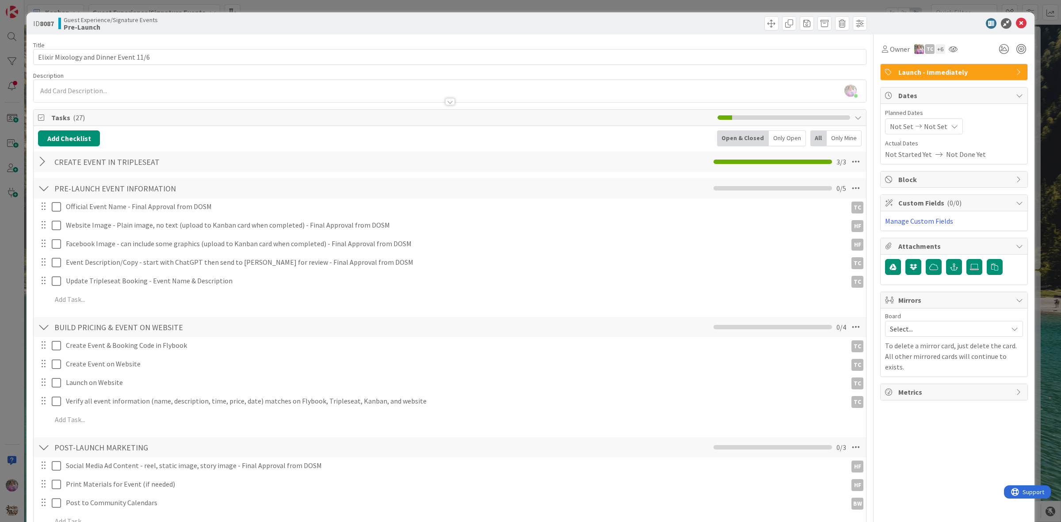
click at [893, 130] on span "Not Set" at bounding box center [901, 126] width 23 height 11
click at [1003, 153] on icon "Move forward to switch to the next month." at bounding box center [1007, 155] width 8 height 8
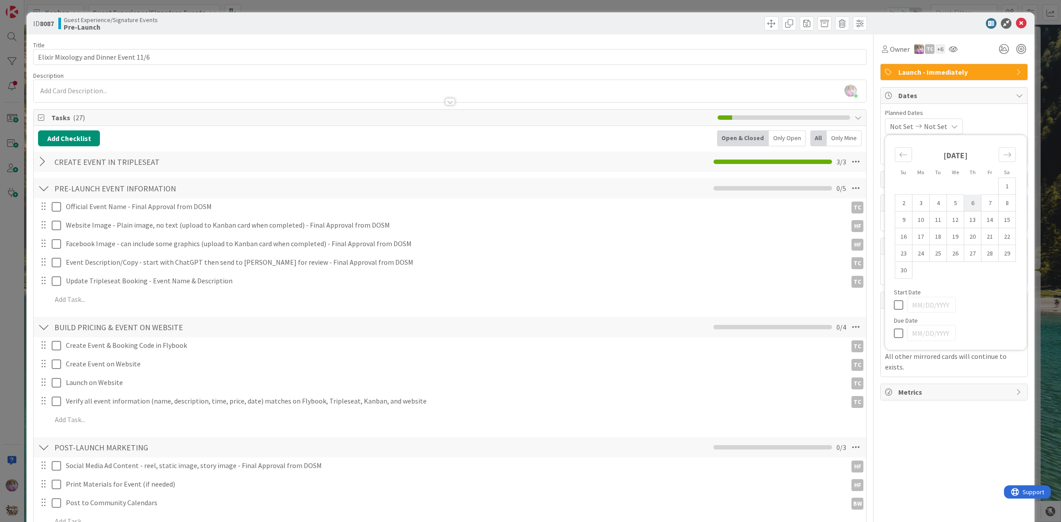
click at [964, 202] on td "6" at bounding box center [972, 203] width 17 height 17
click at [967, 202] on td "6" at bounding box center [972, 203] width 17 height 17
click at [1016, 24] on icon at bounding box center [1021, 23] width 11 height 11
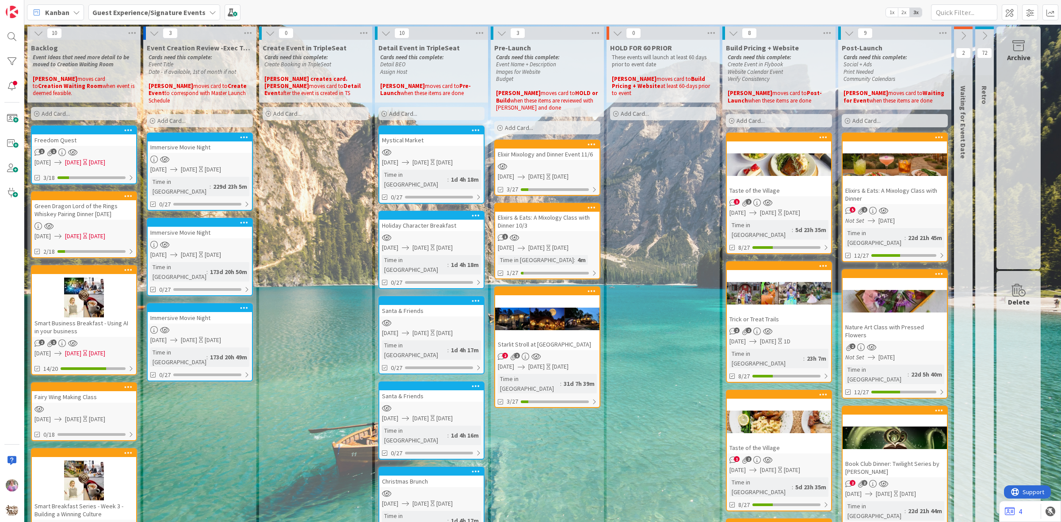
click at [546, 150] on div "Elixir Mixology and Dinner Event 11/6" at bounding box center [547, 154] width 104 height 11
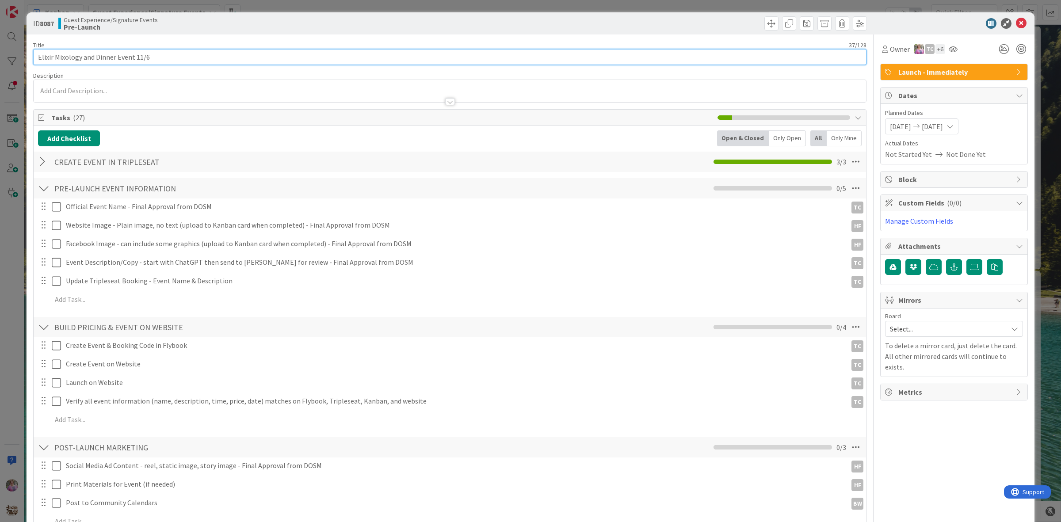
click at [57, 58] on input "Elixir Mixology and Dinner Event 11/6" at bounding box center [449, 57] width 833 height 16
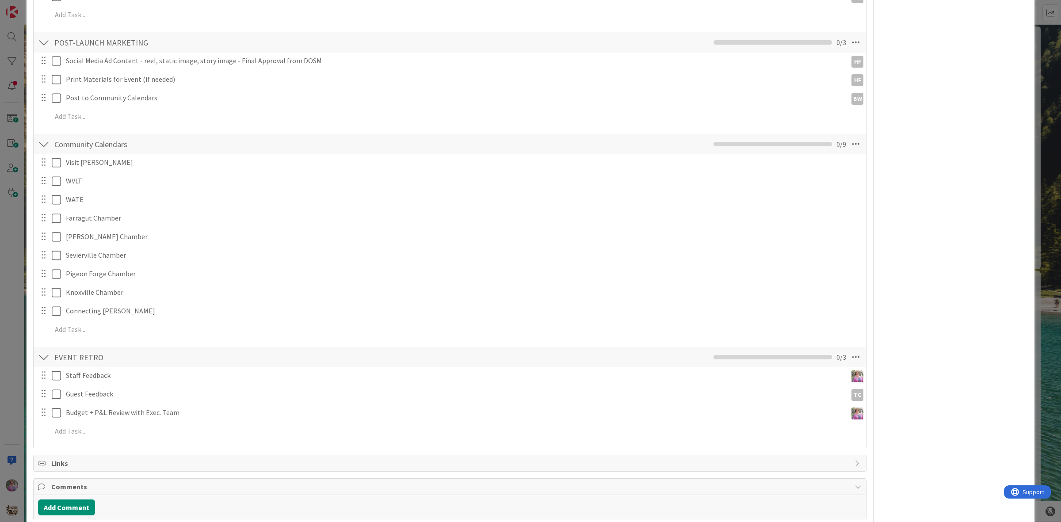
scroll to position [608, 0]
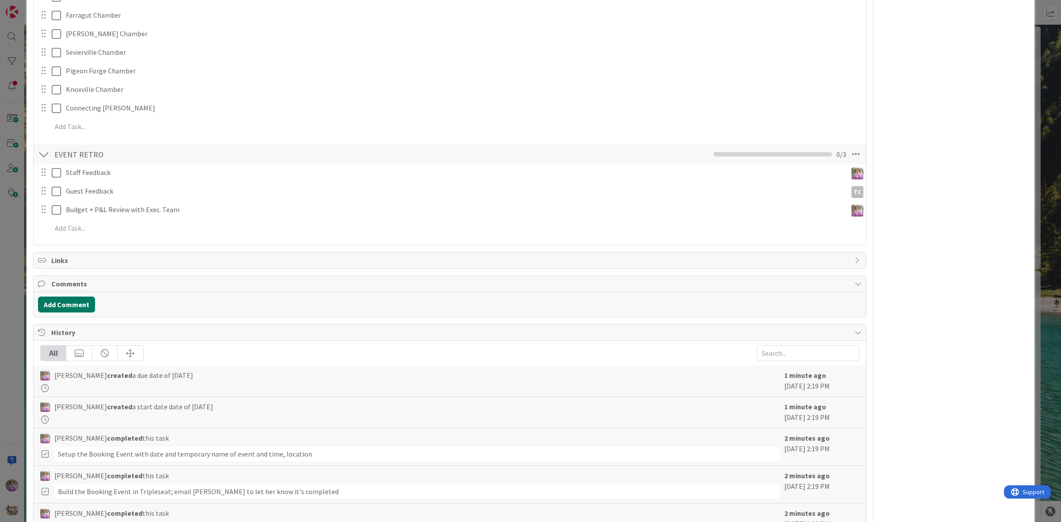
click at [63, 305] on button "Add Comment" at bounding box center [66, 305] width 57 height 16
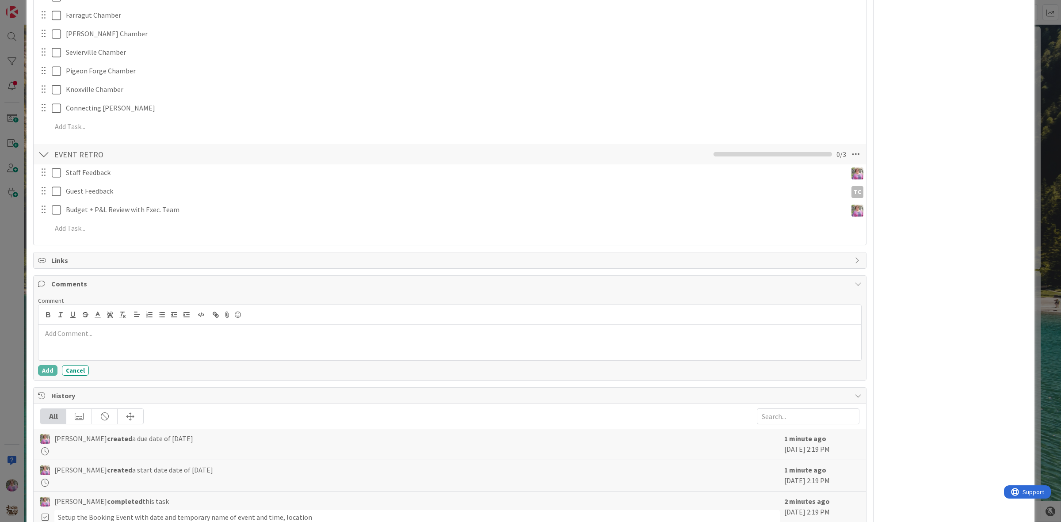
click at [88, 341] on div at bounding box center [449, 342] width 823 height 35
click at [213, 350] on li "TC Tara Cole" at bounding box center [234, 351] width 141 height 17
click at [213, 350] on li "Micah Spicer" at bounding box center [275, 352] width 141 height 17
click at [41, 371] on button "Add" at bounding box center [47, 370] width 19 height 11
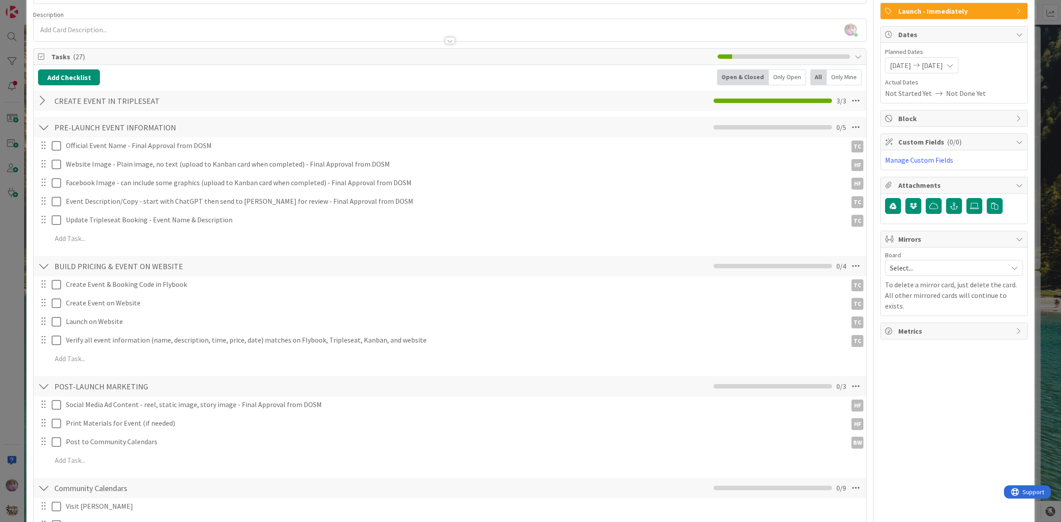
scroll to position [0, 0]
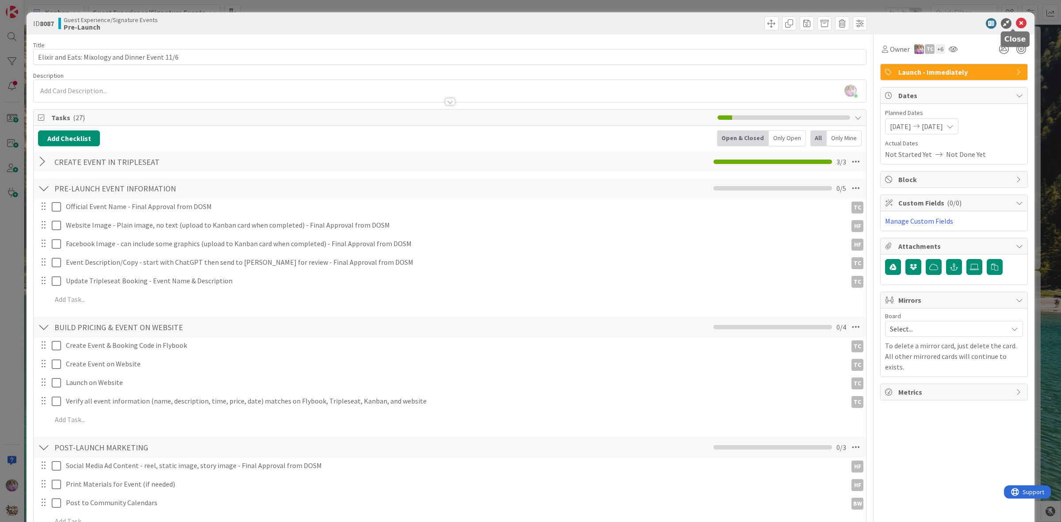
click at [1016, 20] on icon at bounding box center [1021, 23] width 11 height 11
